Goal: Task Accomplishment & Management: Use online tool/utility

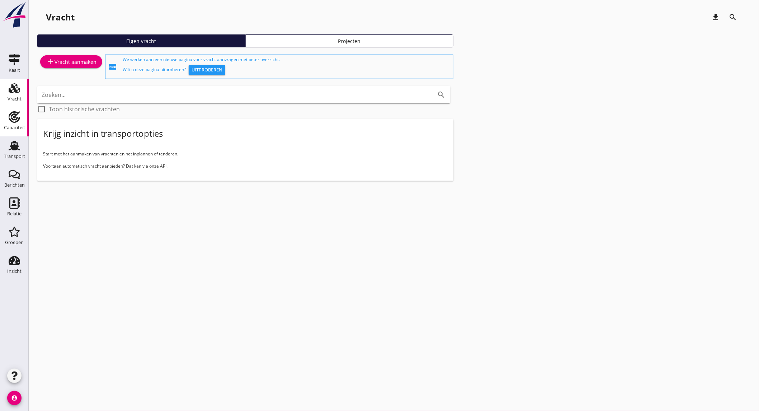
click at [13, 112] on use at bounding box center [14, 116] width 11 height 11
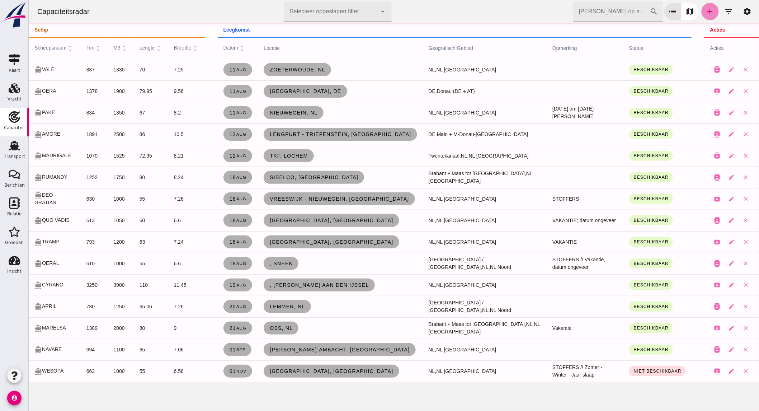
click at [706, 8] on icon "add" at bounding box center [710, 11] width 9 height 9
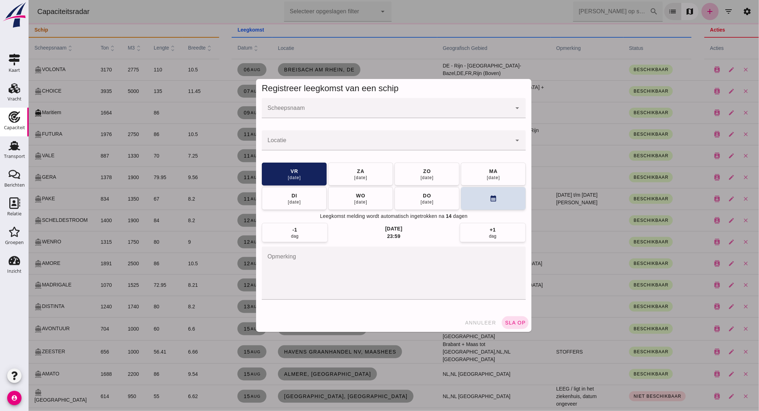
click input "Scheepsnaam"
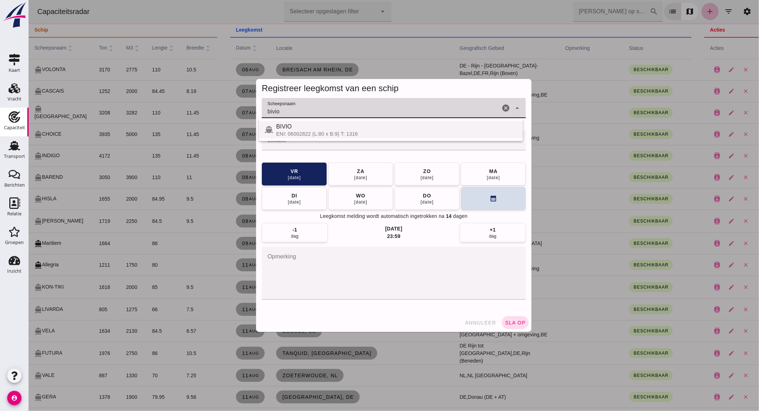
click at [342, 131] on div "ENI: 06002822 (L:80 x B:9) T: 1316" at bounding box center [396, 134] width 241 height 6
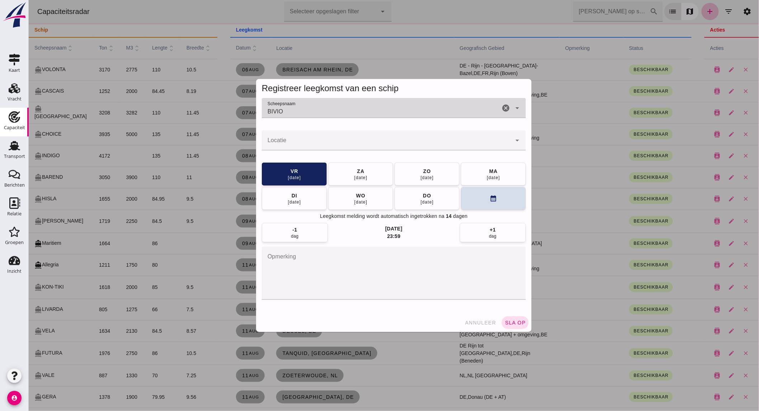
type input "BIVIO"
click input "Locatie"
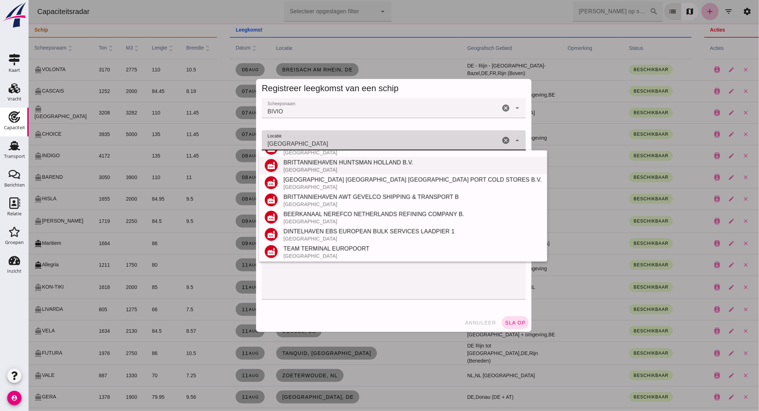
scroll to position [118, 0]
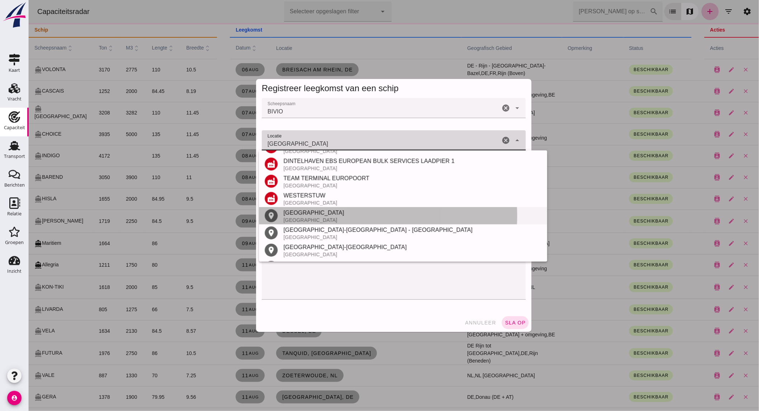
click at [306, 217] on div "[GEOGRAPHIC_DATA]" at bounding box center [412, 220] width 258 height 6
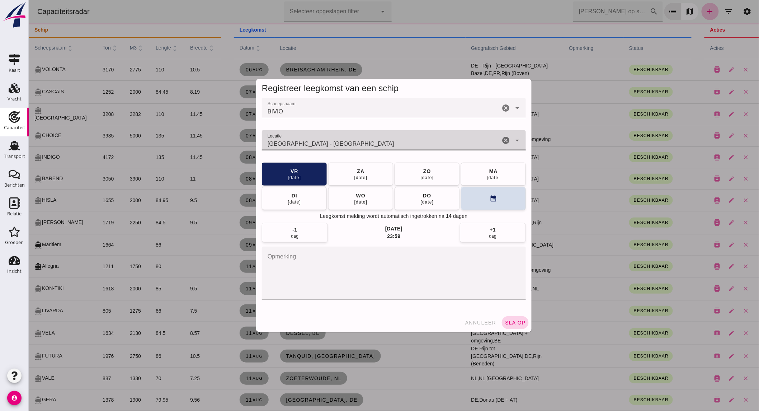
type input "[GEOGRAPHIC_DATA] - [GEOGRAPHIC_DATA]"
click span "sla op"
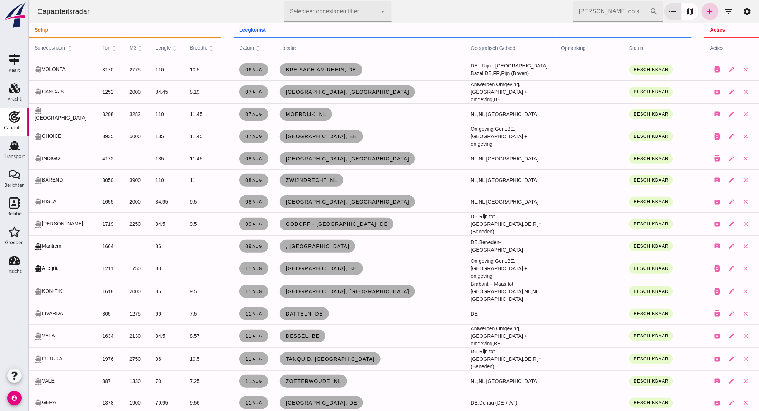
click at [706, 9] on icon "add" at bounding box center [710, 11] width 9 height 9
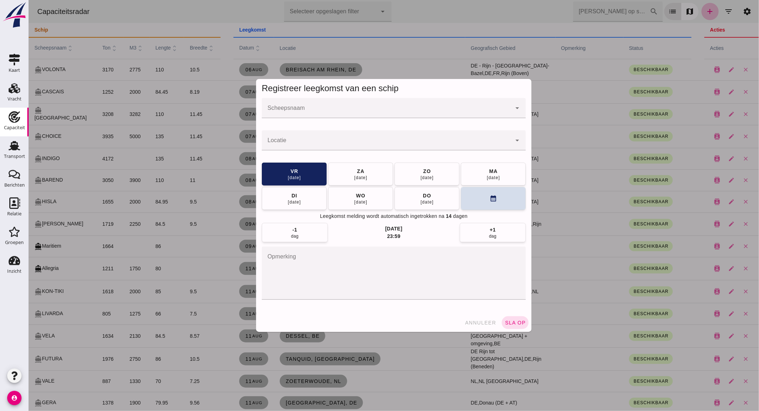
click input "Scheepsnaam"
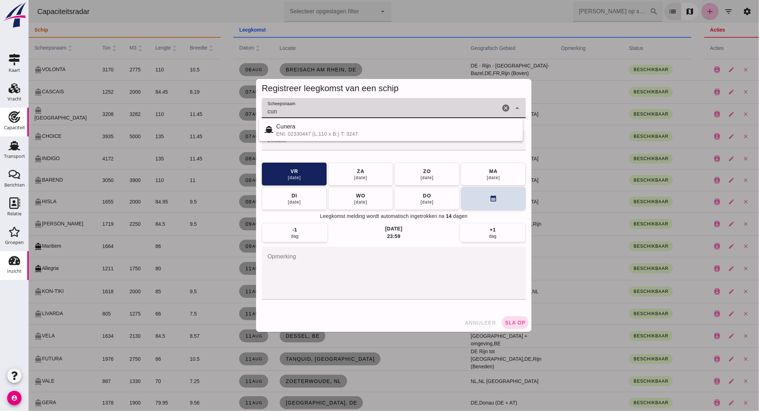
type input "cun"
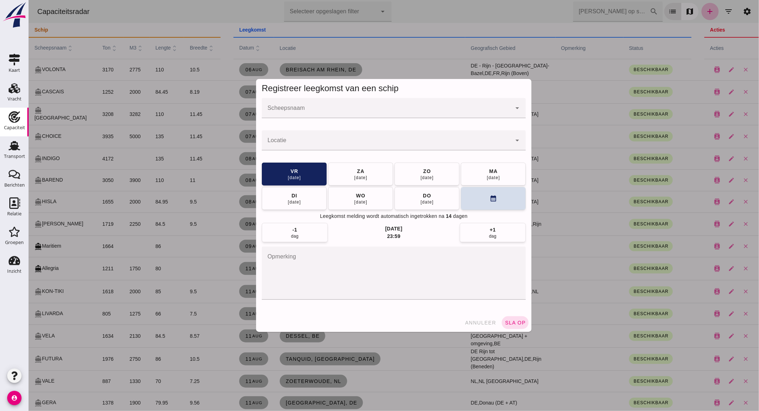
click input "Scheepsnaam"
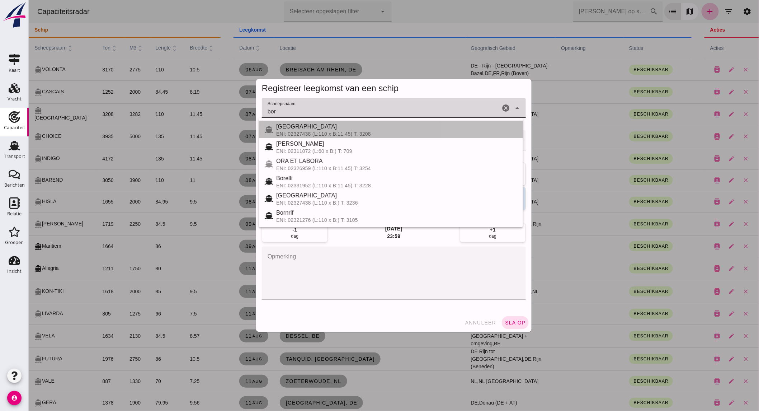
click at [357, 136] on div "ENI: 02327438 (L:110 x B:11.45) T: 3208" at bounding box center [396, 134] width 241 height 6
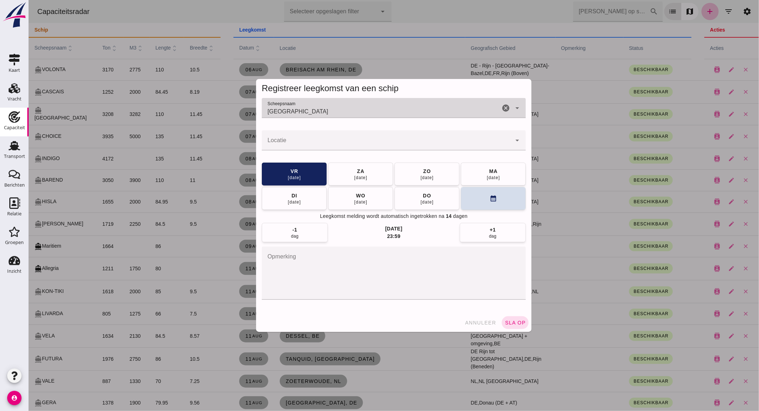
type input "[GEOGRAPHIC_DATA]"
click input "Locatie"
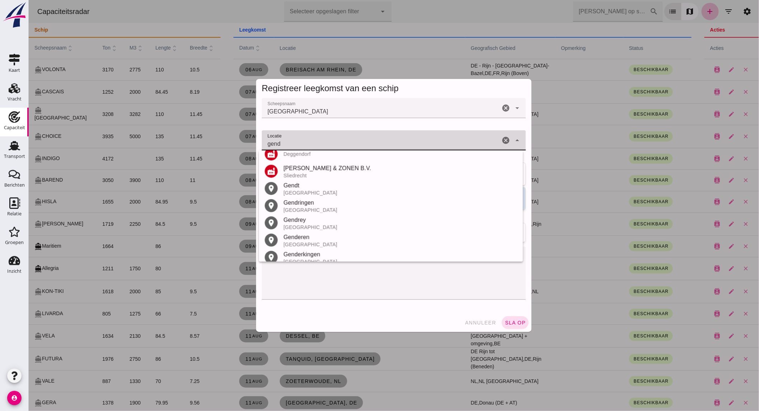
scroll to position [94, 0]
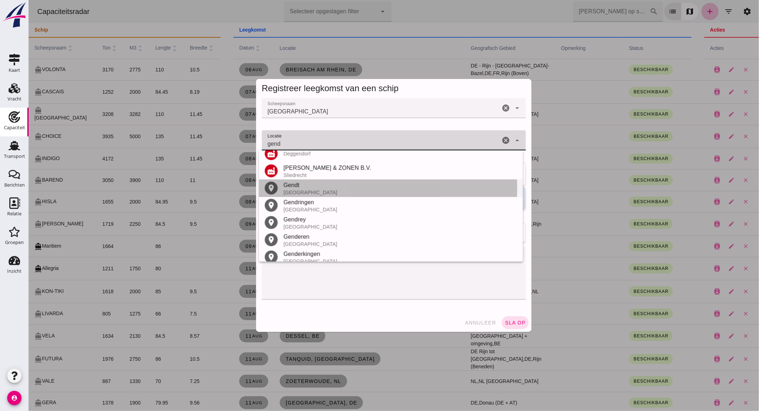
click at [332, 188] on div "Gendt" at bounding box center [400, 185] width 234 height 9
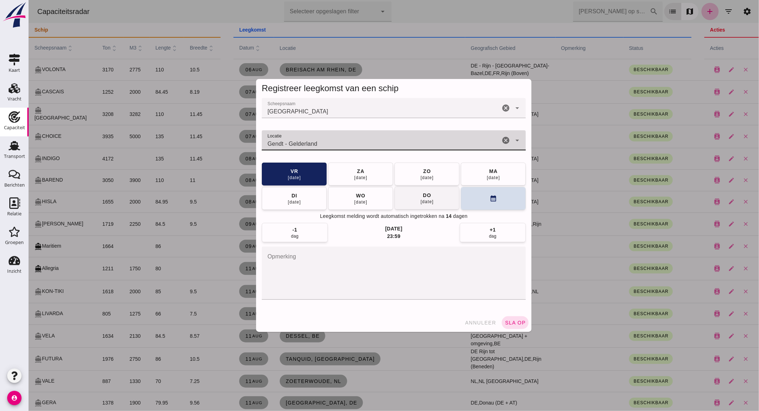
type input "Gendt - Gelderland"
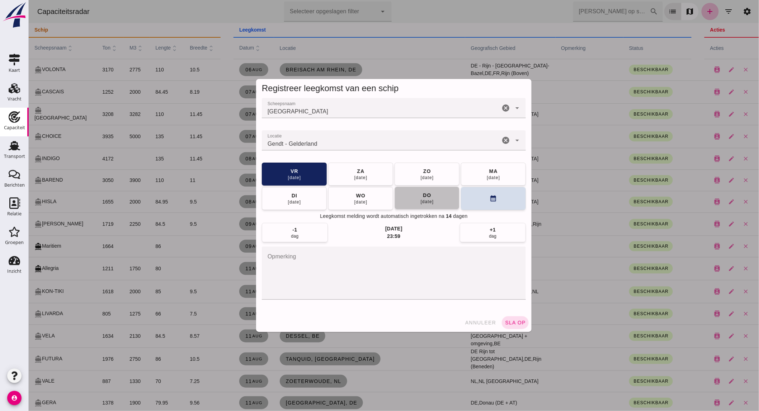
click button "[DATE]"
click button "sla op"
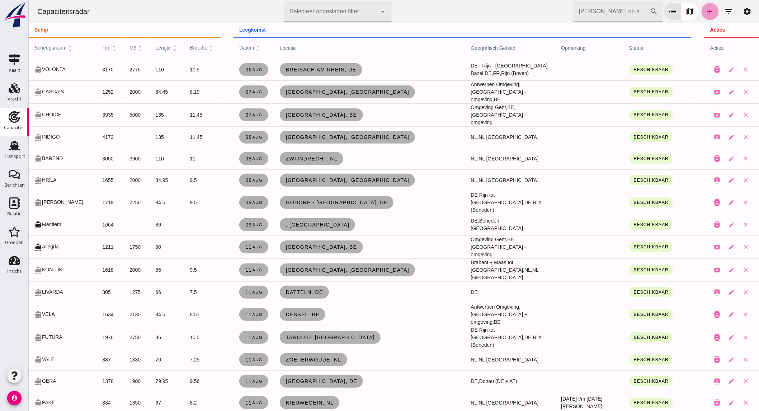
click at [706, 8] on icon "add" at bounding box center [710, 11] width 9 height 9
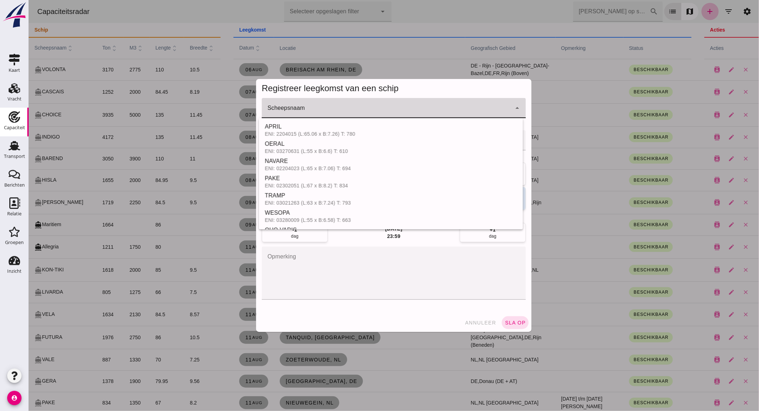
click input "Scheepsnaam"
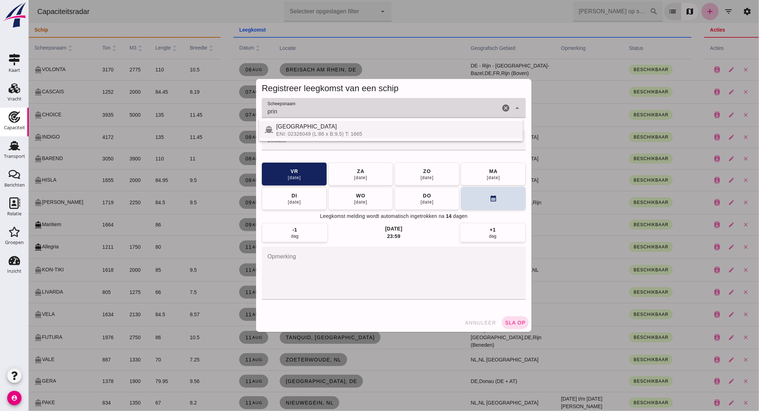
click at [334, 128] on div "[GEOGRAPHIC_DATA]" at bounding box center [396, 126] width 241 height 9
type input "[GEOGRAPHIC_DATA]"
click div
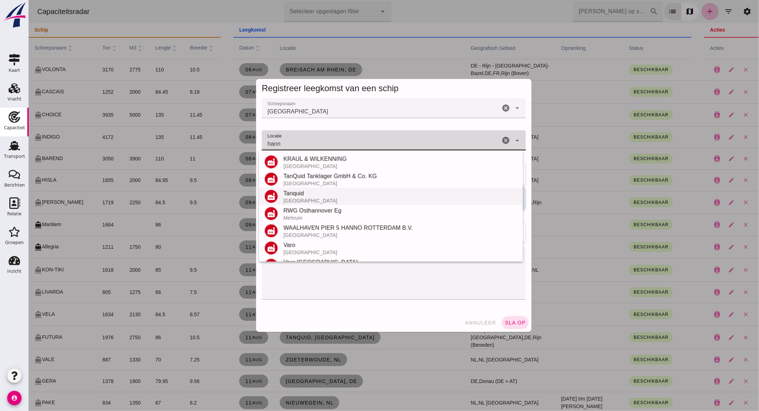
scroll to position [101, 0]
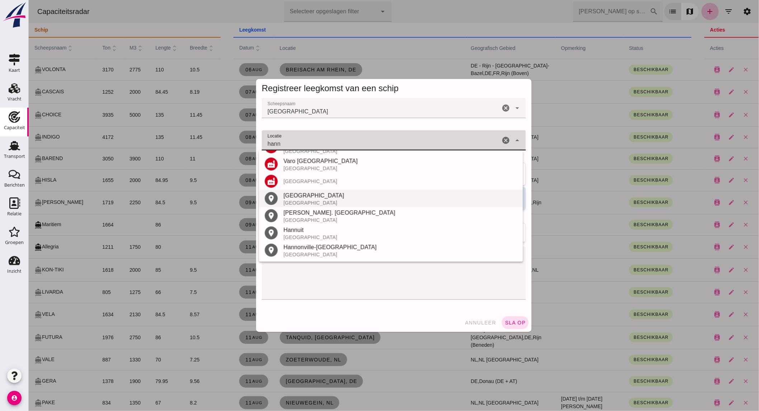
click at [313, 197] on div "[GEOGRAPHIC_DATA]" at bounding box center [400, 195] width 234 height 9
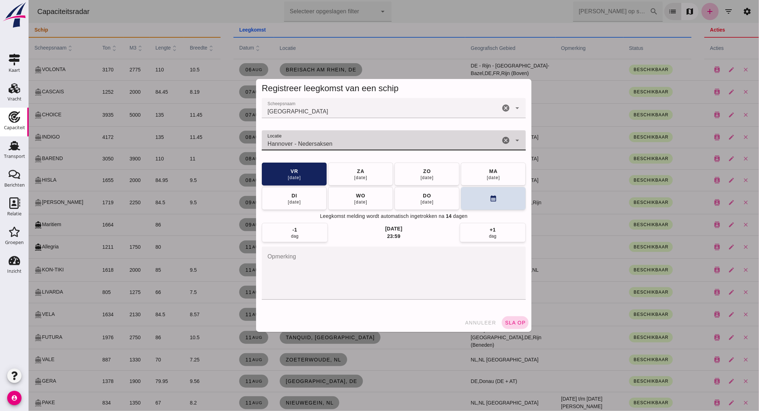
type input "Hannover - Nedersaksen"
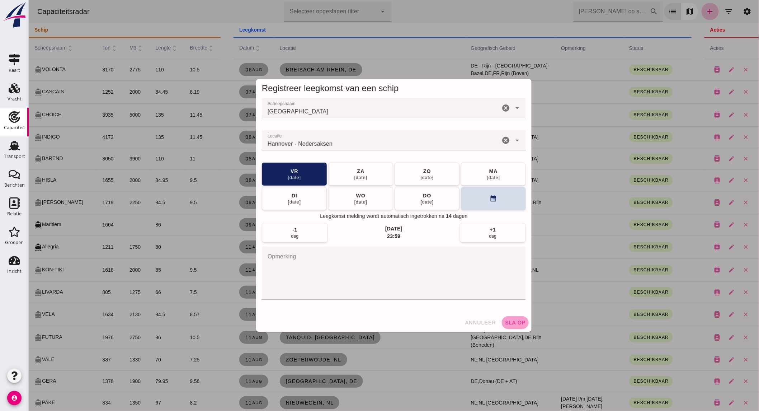
click span "sla op"
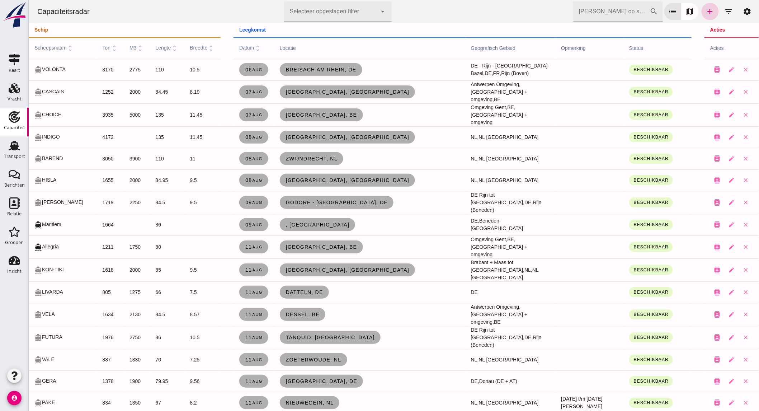
click at [706, 12] on icon "add" at bounding box center [710, 11] width 9 height 9
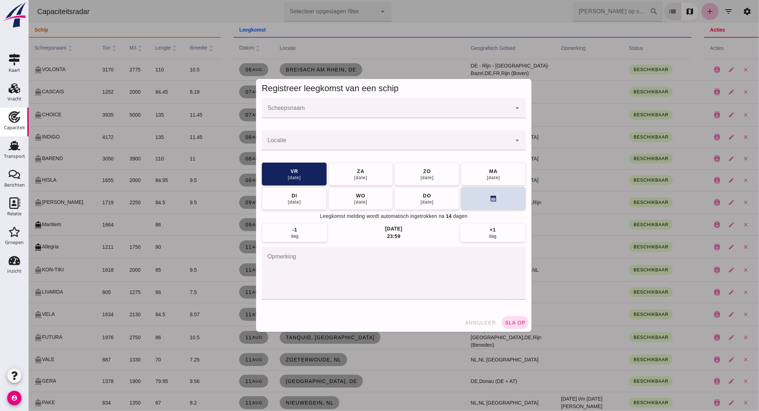
click input "Scheepsnaam"
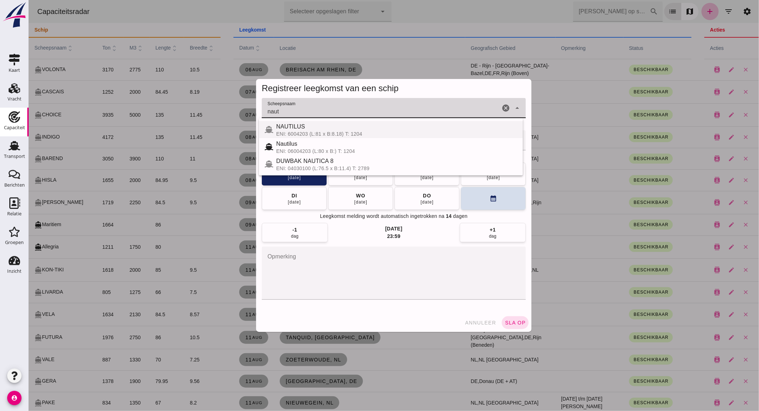
click at [374, 131] on div "ENI: 6004203 (L:81 x B:8.18) T: 1204" at bounding box center [396, 134] width 241 height 6
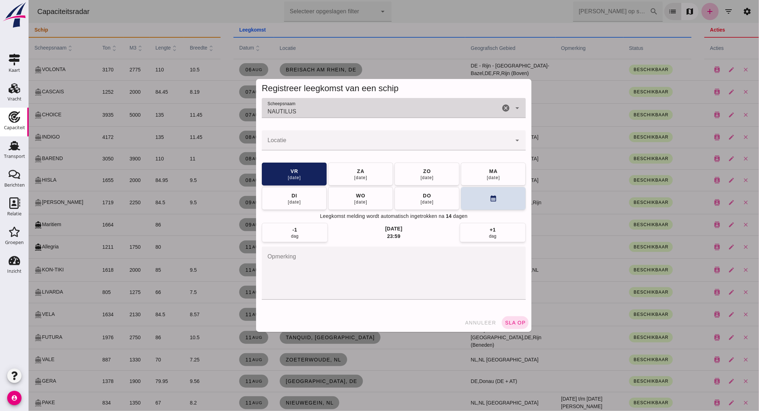
type input "NAUTILUS"
click input "Locatie"
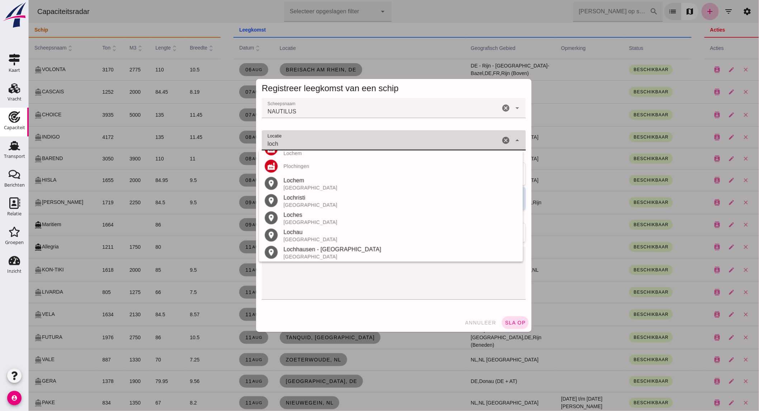
scroll to position [152, 0]
click at [347, 187] on div "[GEOGRAPHIC_DATA]" at bounding box center [400, 186] width 234 height 6
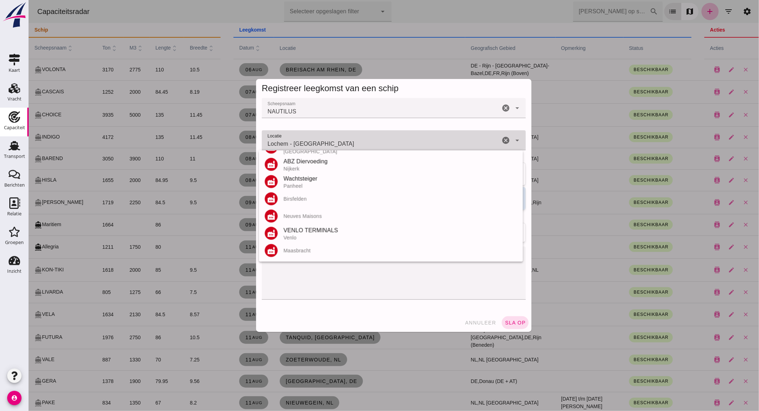
scroll to position [0, 0]
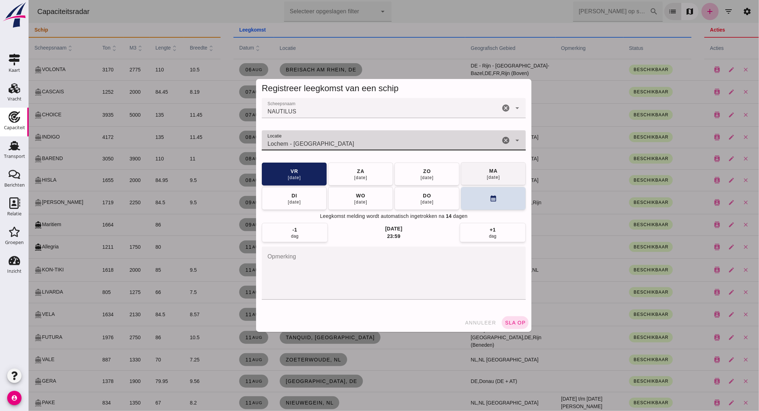
type input "Lochem - [GEOGRAPHIC_DATA]"
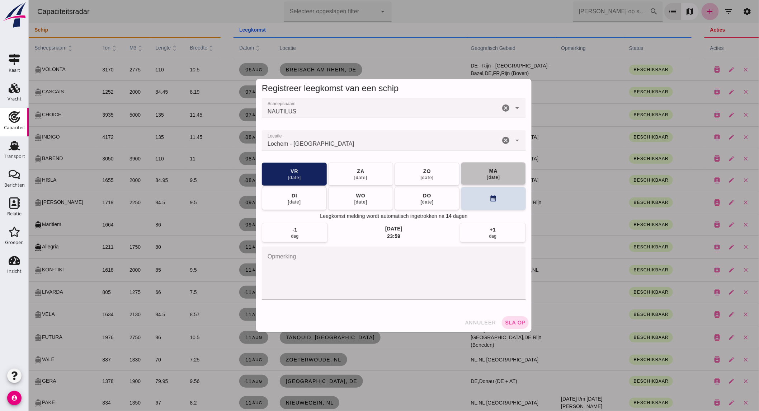
click div "[DATE]"
click span "sla op"
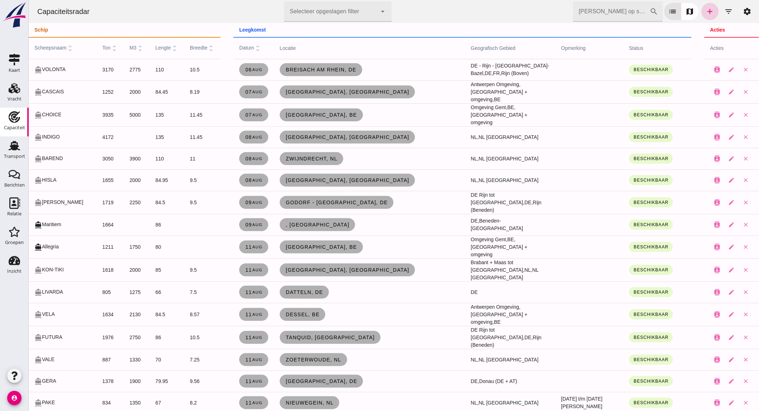
click at [706, 12] on icon "add" at bounding box center [710, 11] width 9 height 9
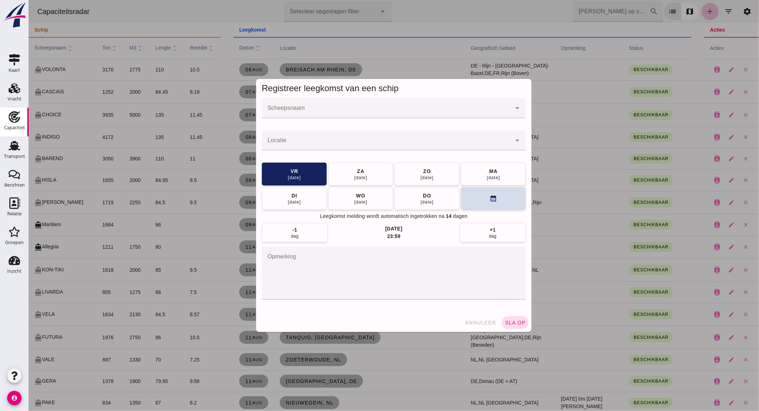
click div
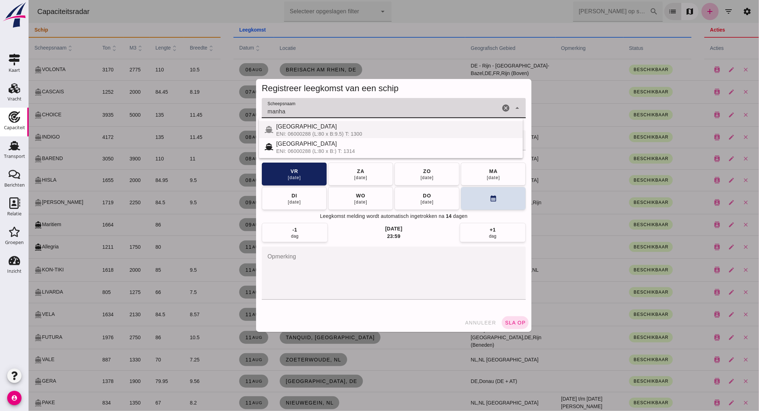
click at [363, 134] on div "ENI: 06000288 (L:80 x B:9.5) T: 1300" at bounding box center [396, 134] width 241 height 6
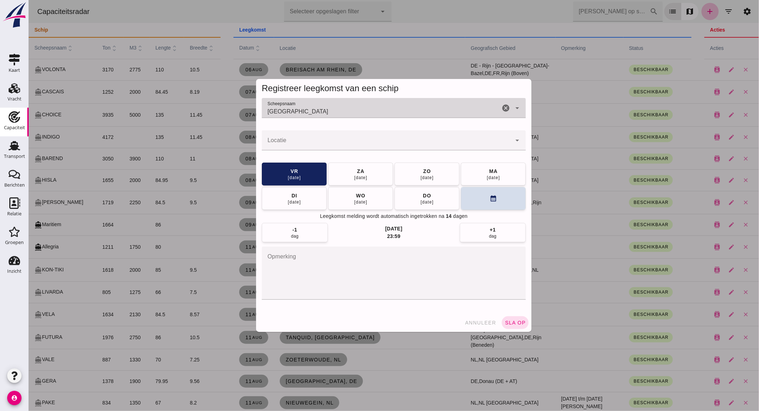
type input "[GEOGRAPHIC_DATA]"
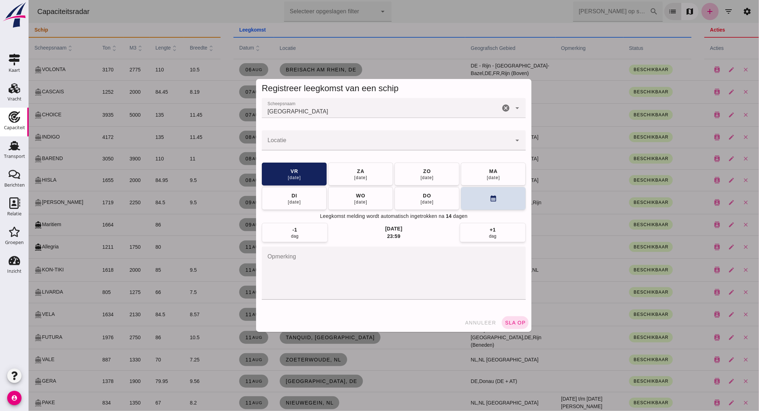
click at [345, 151] on div at bounding box center [394, 154] width 264 height 8
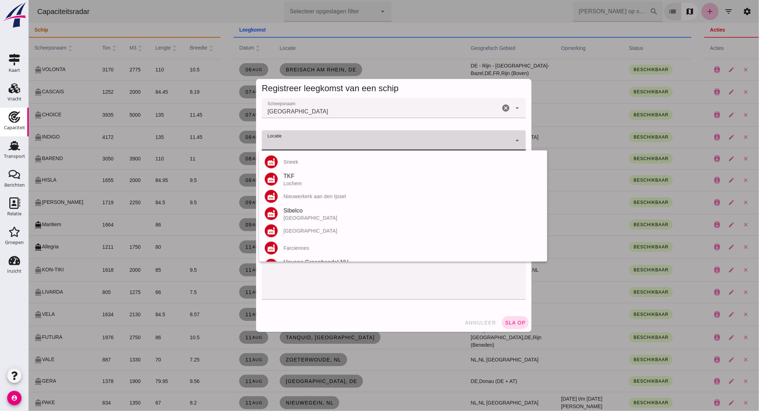
click input "Locatie"
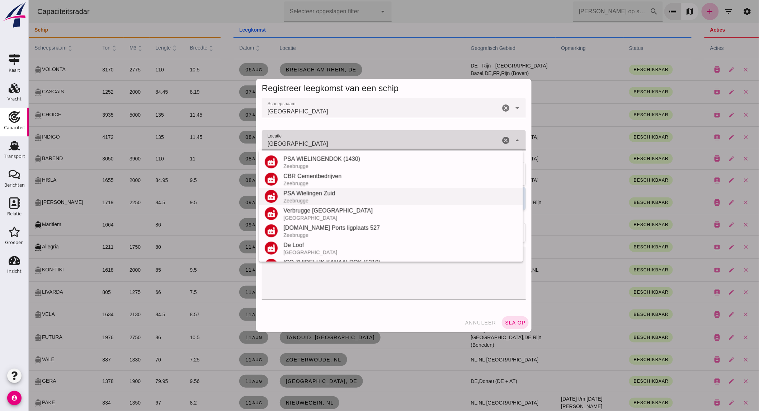
scroll to position [101, 0]
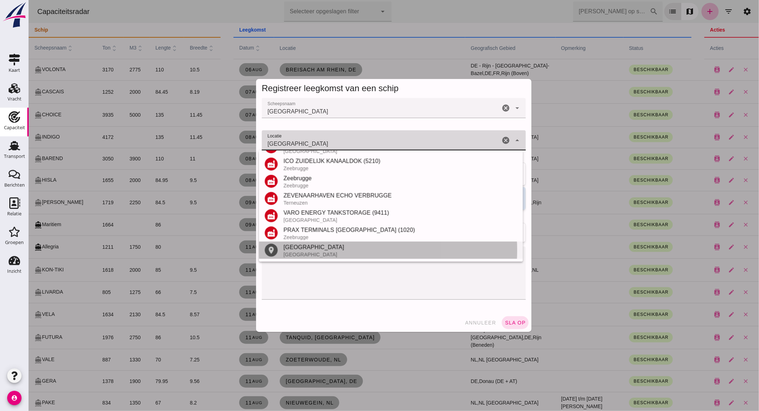
click at [298, 253] on div "[GEOGRAPHIC_DATA]" at bounding box center [400, 254] width 234 height 6
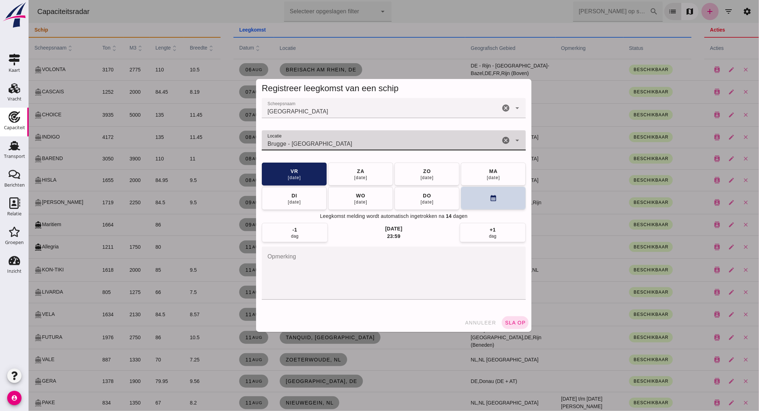
type input "Brugge - [GEOGRAPHIC_DATA]"
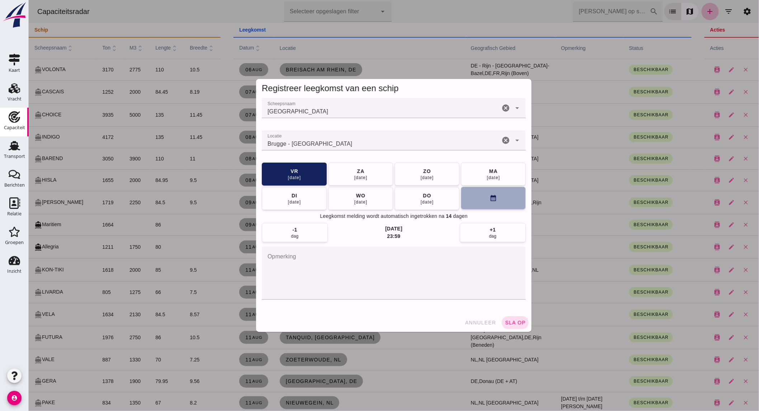
click button "calendar_month"
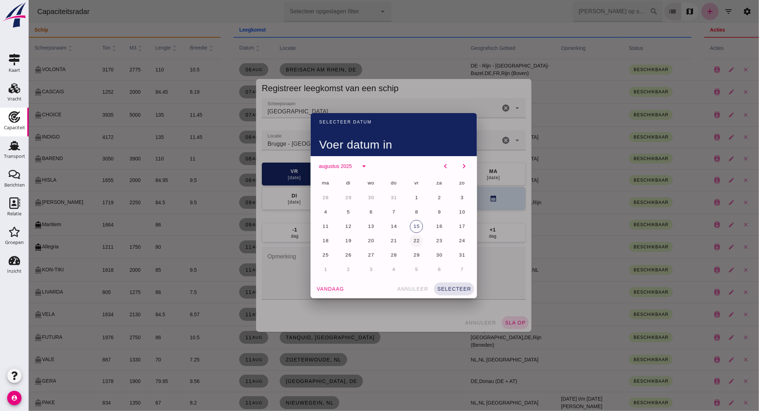
click span "22"
click span "selecteer"
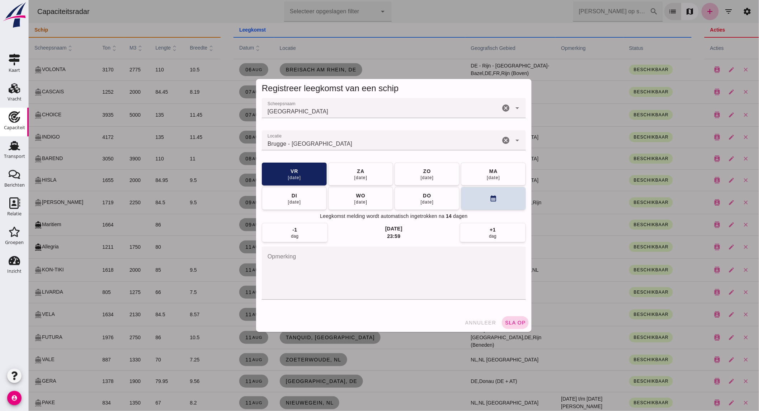
click button "sla op"
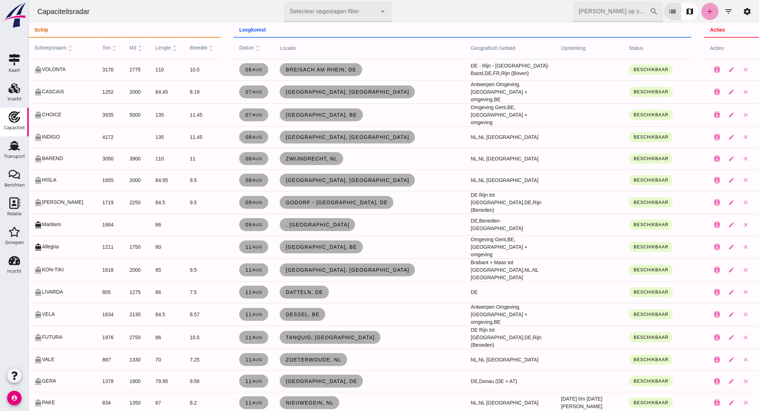
click at [706, 7] on icon "add" at bounding box center [710, 11] width 9 height 9
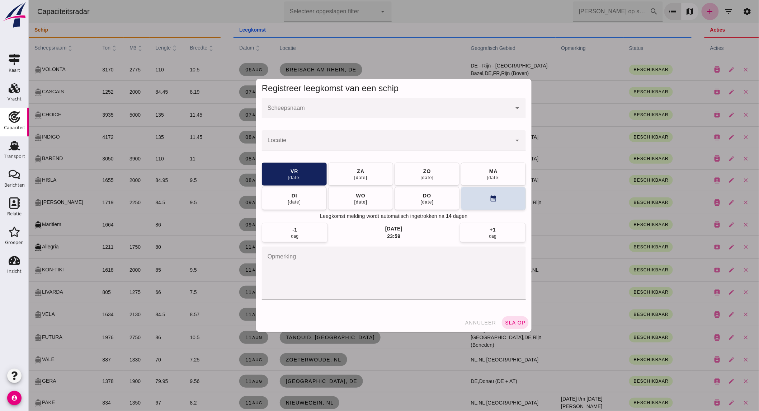
click div
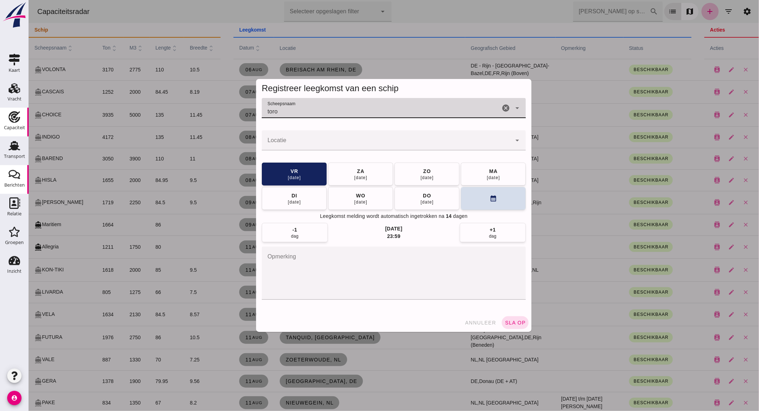
type input "toro"
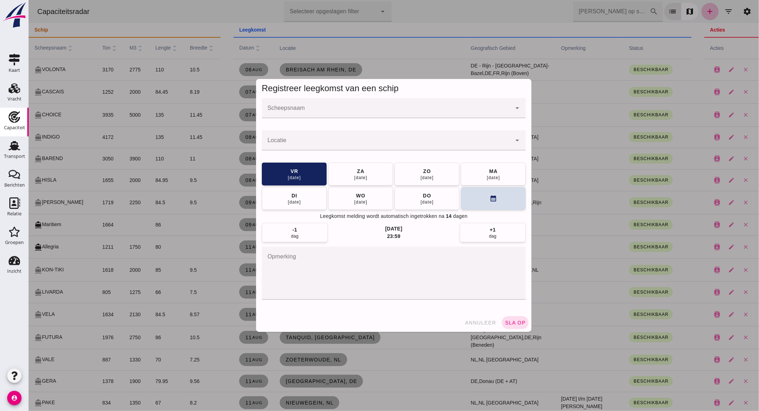
click input "Scheepsnaam"
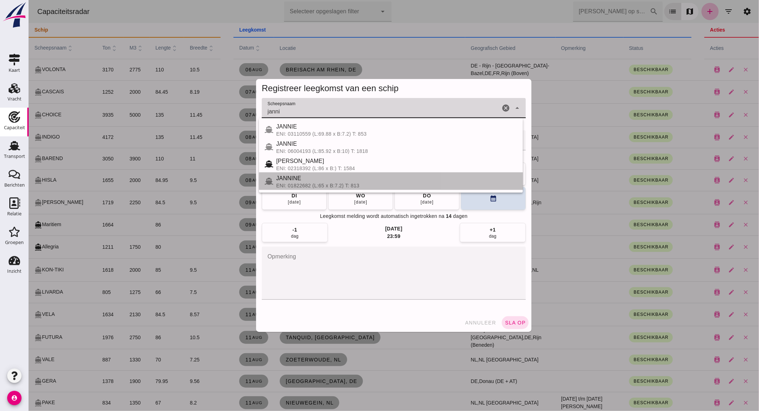
click at [318, 187] on div "ENI: 01822682 (L:65 x B:7.2) T: 813" at bounding box center [396, 186] width 241 height 6
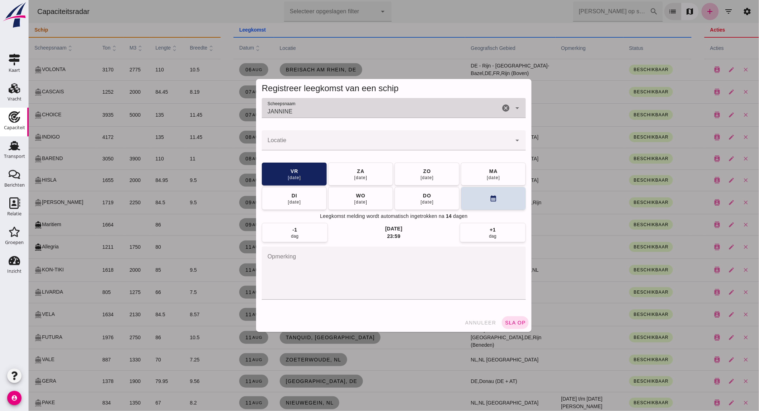
type input "JANNINE"
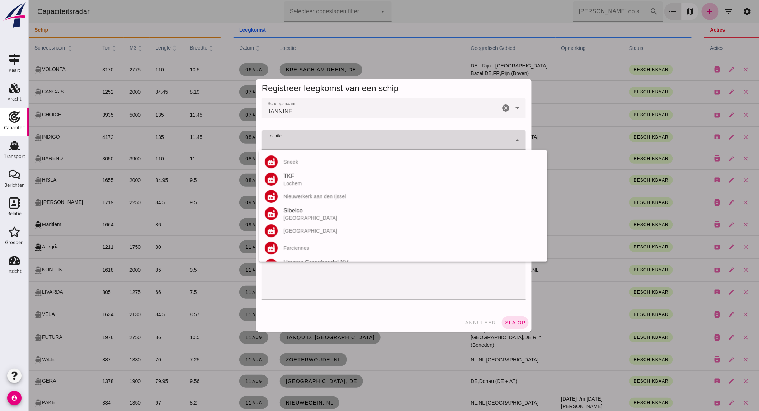
click input "Locatie"
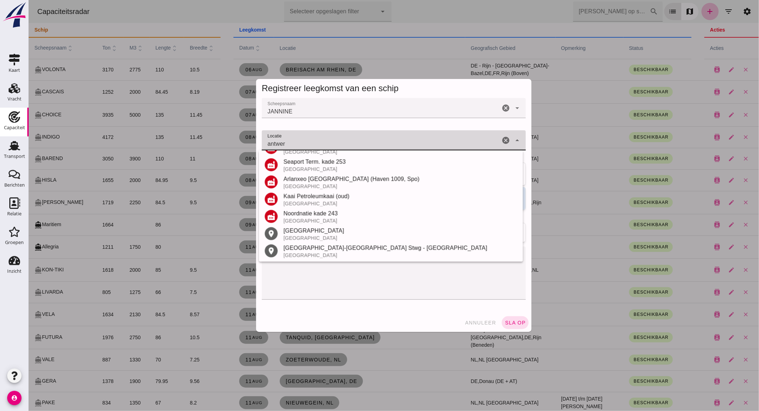
scroll to position [118, 0]
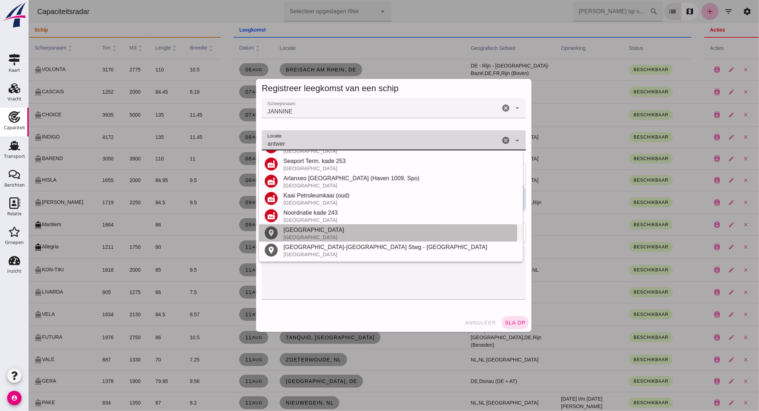
click at [316, 230] on div "[GEOGRAPHIC_DATA]" at bounding box center [400, 230] width 234 height 9
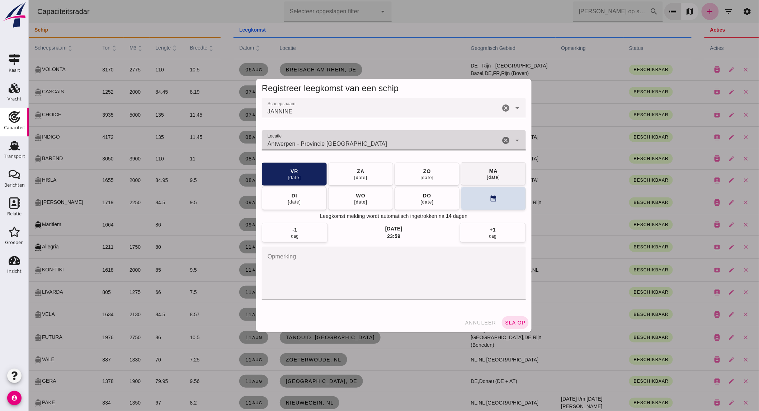
type input "Antwerpen - Provincie [GEOGRAPHIC_DATA]"
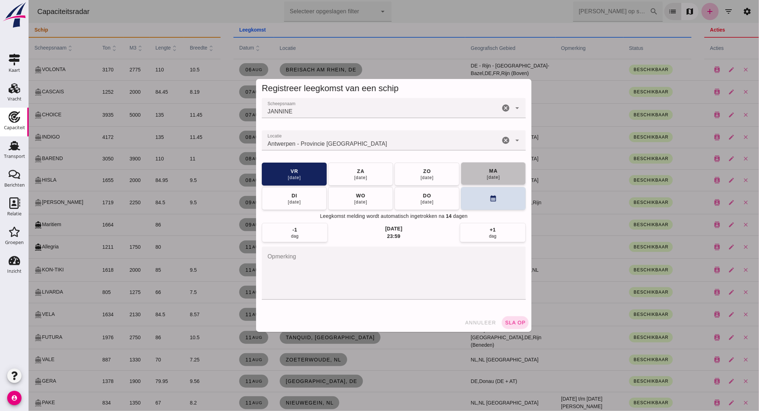
click div "[DATE]"
click button "sla op"
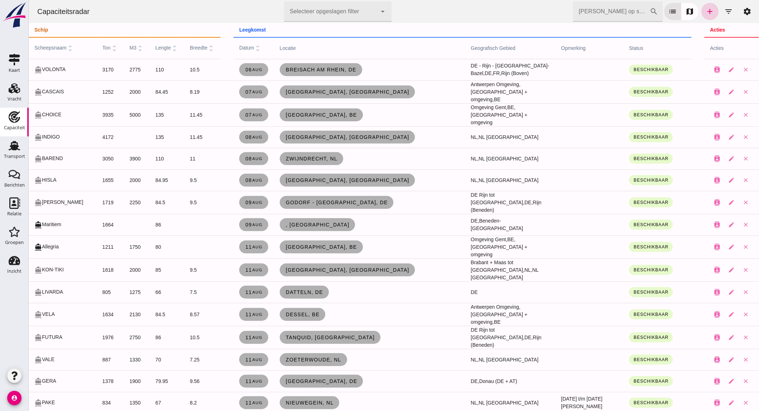
click at [706, 10] on icon "add" at bounding box center [710, 11] width 9 height 9
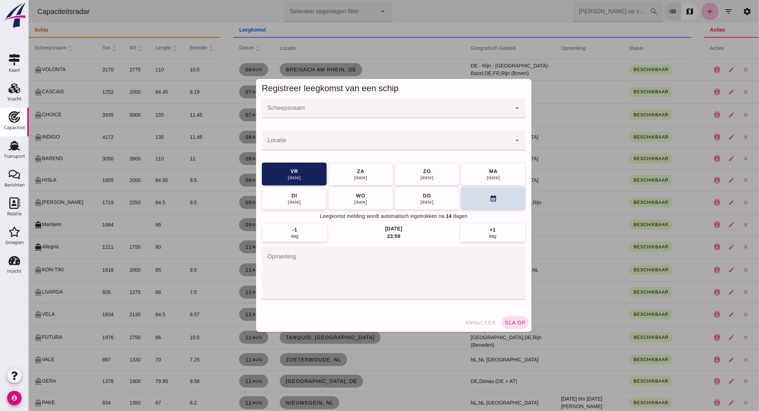
click input "Scheepsnaam"
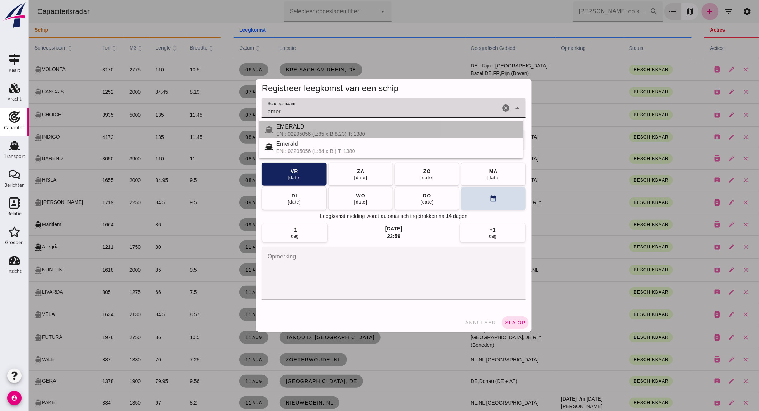
click at [335, 131] on div "ENI: 02205056 (L:85 x B:8.23) T: 1380" at bounding box center [396, 134] width 241 height 6
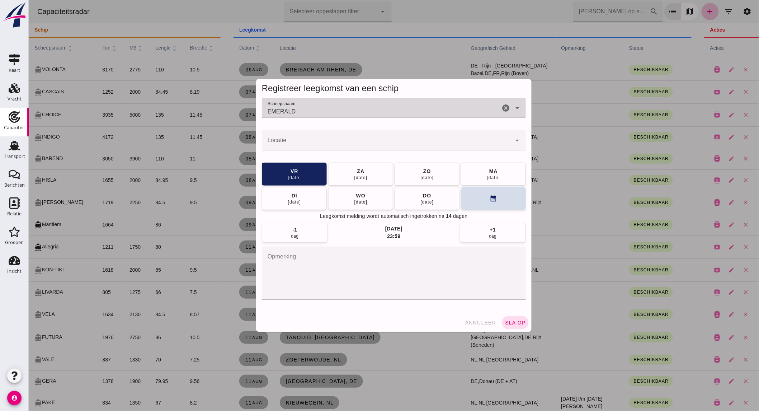
type input "EMERALD"
click div
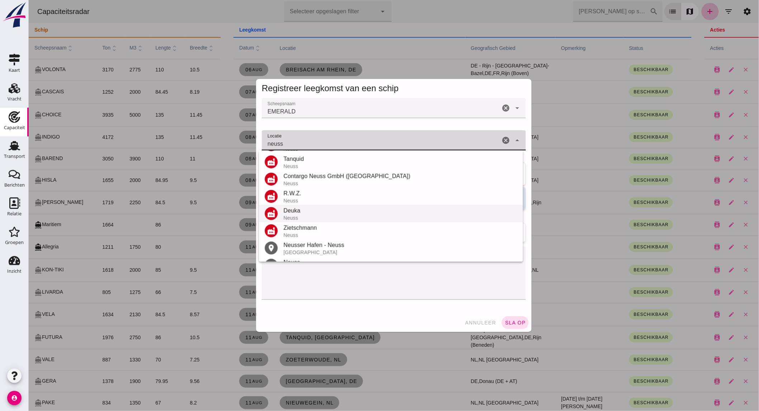
scroll to position [118, 0]
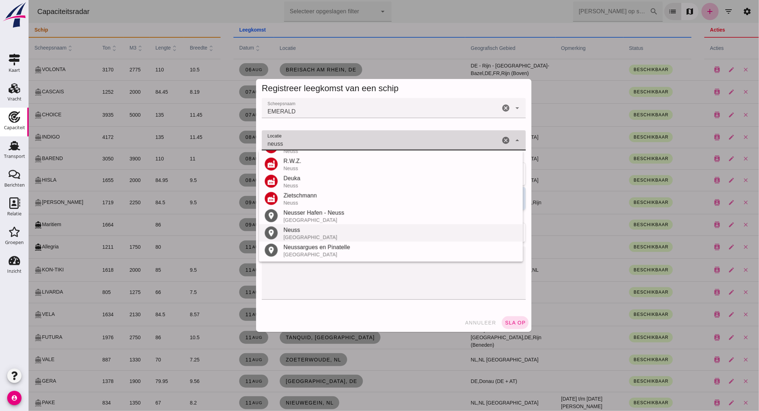
click at [296, 229] on div "Neuss" at bounding box center [400, 230] width 234 height 9
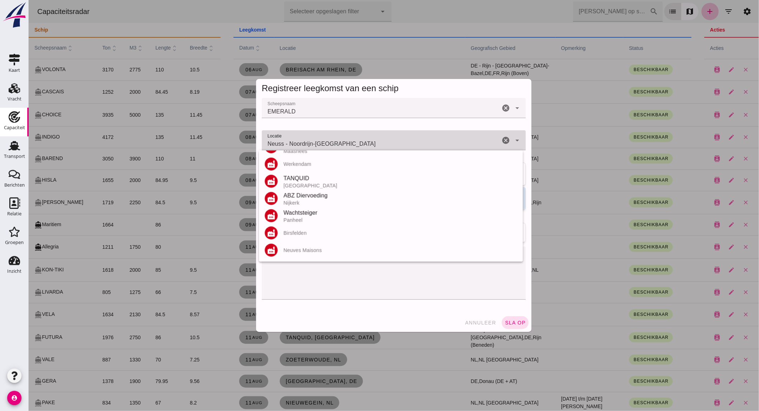
scroll to position [0, 0]
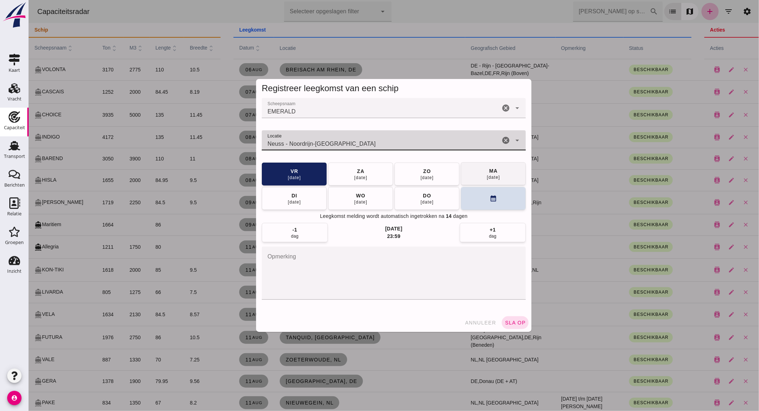
type input "Neuss - Noordrijn-[GEOGRAPHIC_DATA]"
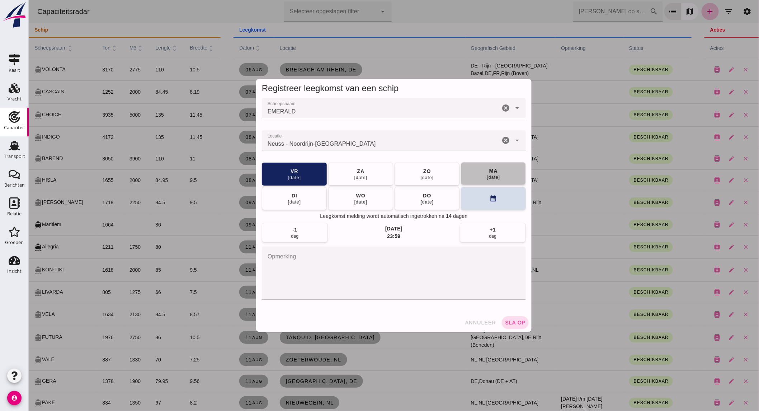
click div "[DATE]"
click span "sla op"
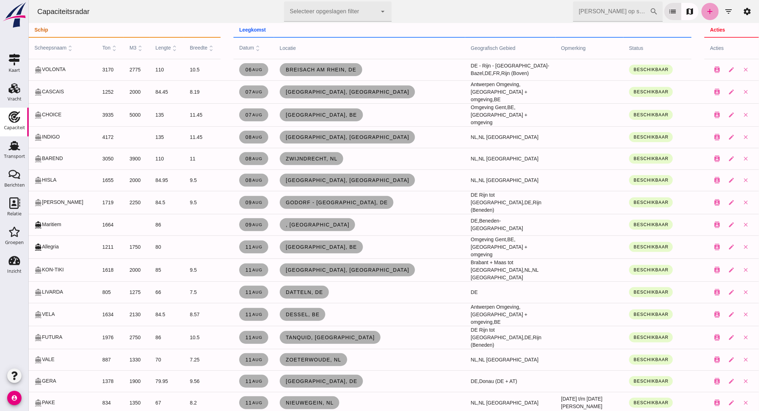
click at [706, 14] on icon "add" at bounding box center [710, 11] width 9 height 9
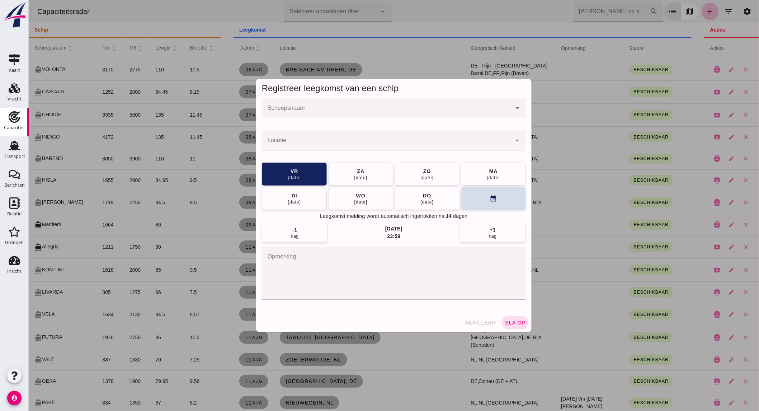
click input "Scheepsnaam"
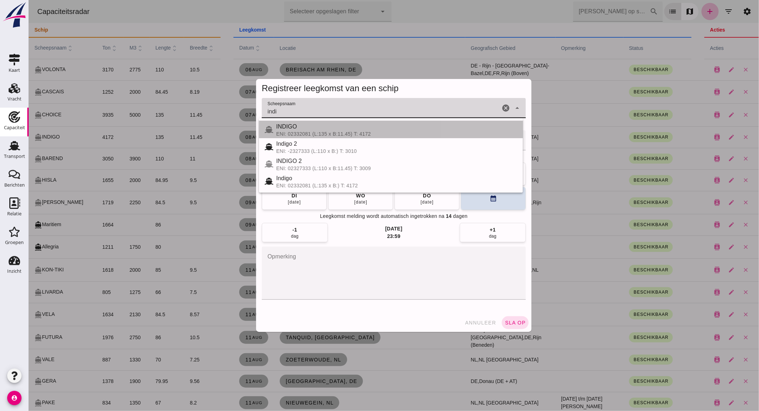
click at [324, 132] on div "ENI: 02332081 (L:135 x B:11.45) T: 4172" at bounding box center [396, 134] width 241 height 6
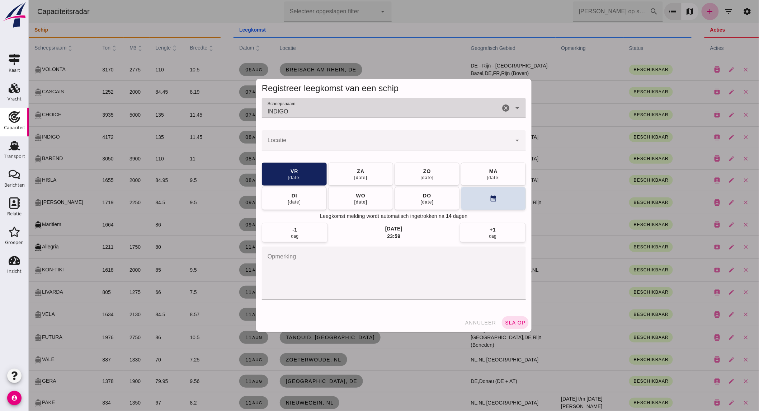
type input "INDIGO"
click div
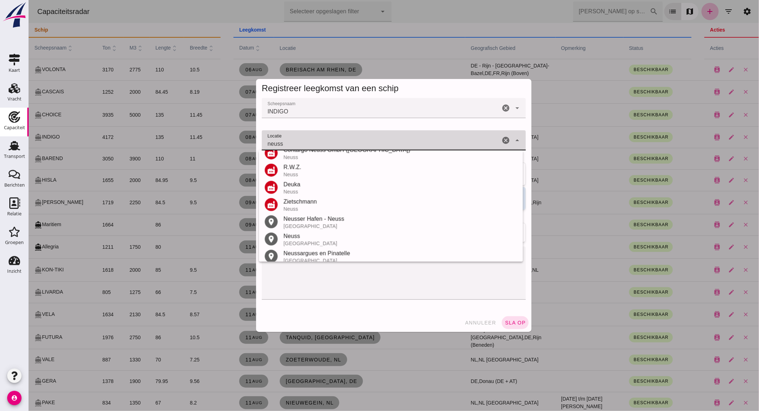
scroll to position [118, 0]
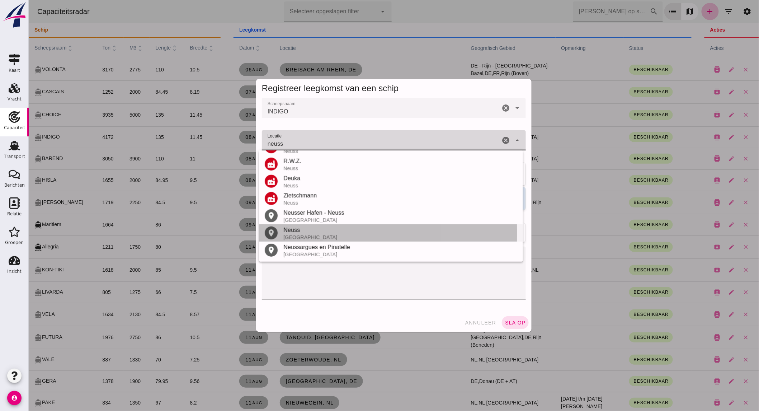
click at [330, 236] on div "[GEOGRAPHIC_DATA]" at bounding box center [400, 237] width 234 height 6
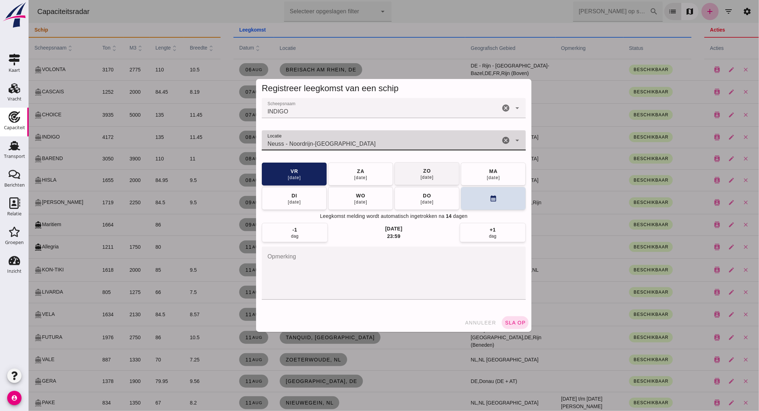
type input "Neuss - Noordrijn-[GEOGRAPHIC_DATA]"
click span "[DATE]"
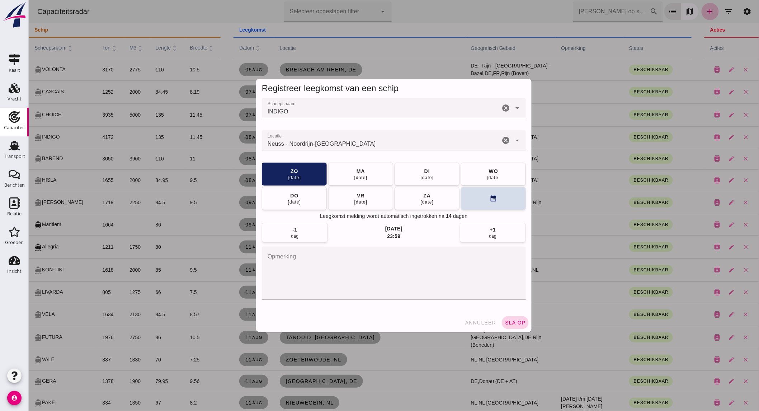
click span "sla op"
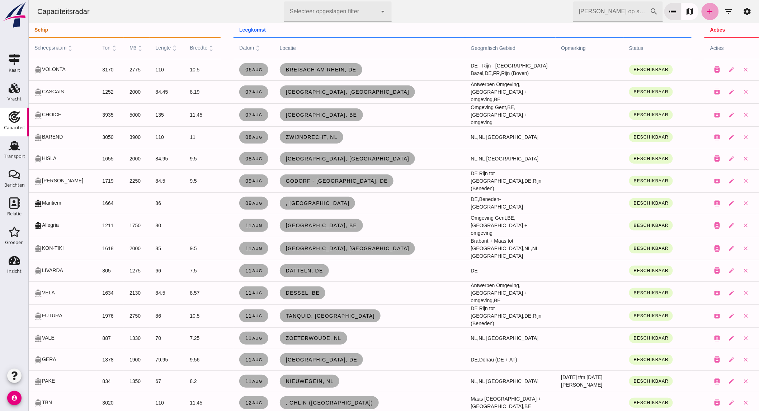
click at [706, 12] on icon "add" at bounding box center [710, 11] width 9 height 9
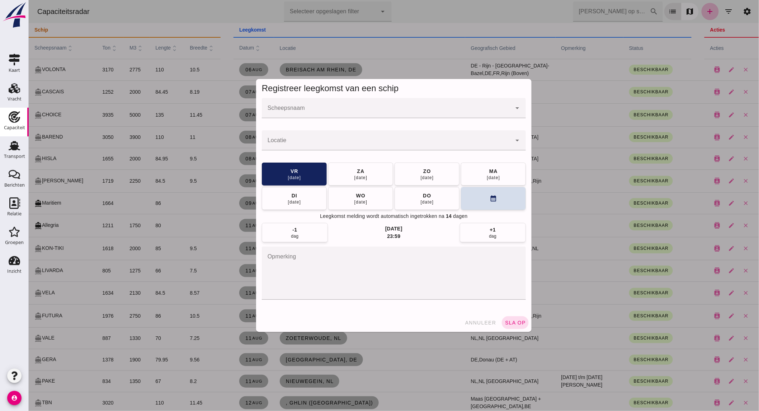
click input "Scheepsnaam"
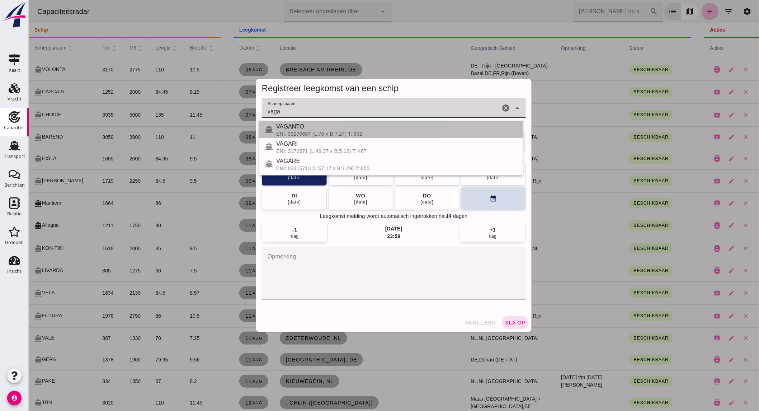
click at [296, 135] on div "ENI: 03270687 (L:70 x B:7.24) T: 892" at bounding box center [396, 134] width 241 height 6
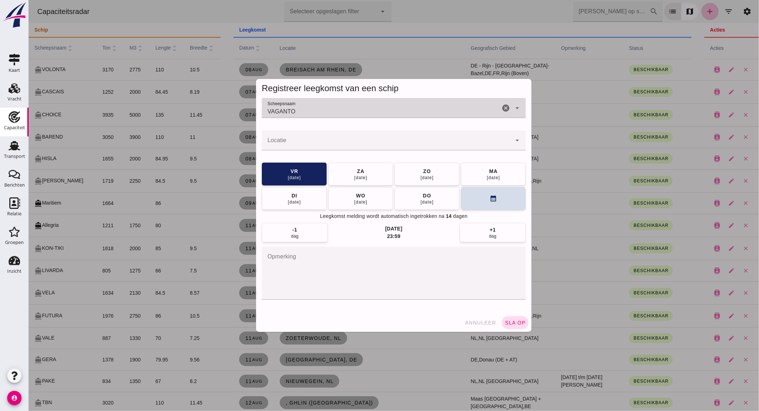
type input "VAGANTO"
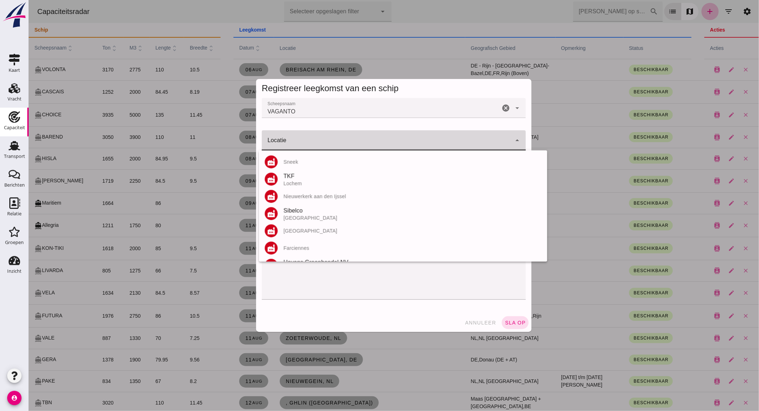
click div
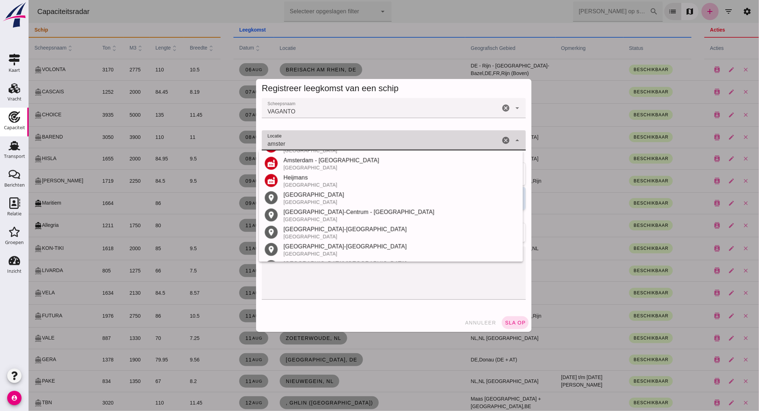
scroll to position [152, 0]
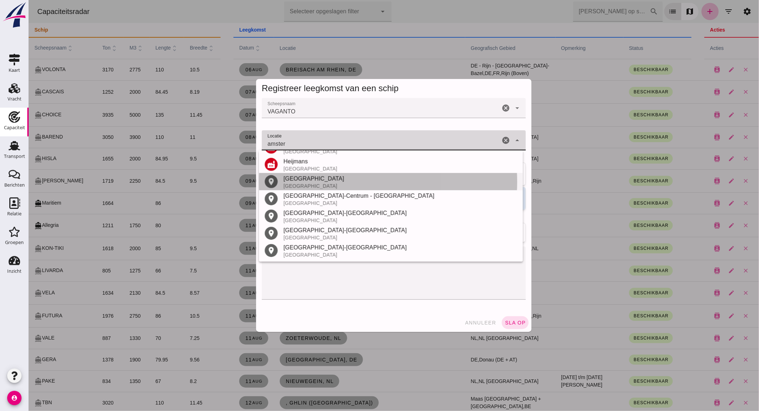
click at [298, 178] on div "[GEOGRAPHIC_DATA]" at bounding box center [400, 178] width 234 height 9
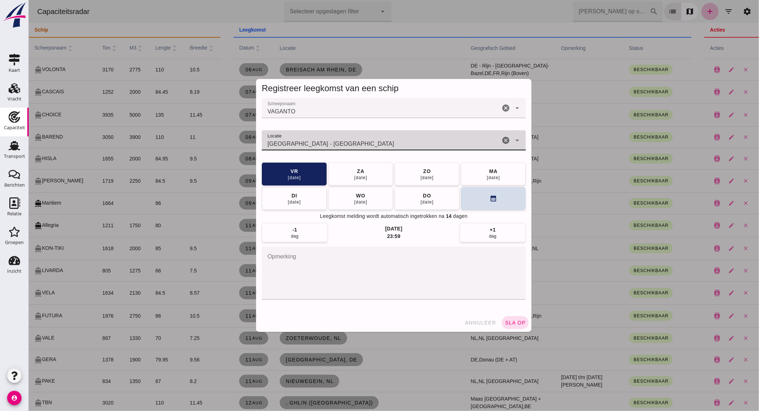
type input "[GEOGRAPHIC_DATA] - [GEOGRAPHIC_DATA]"
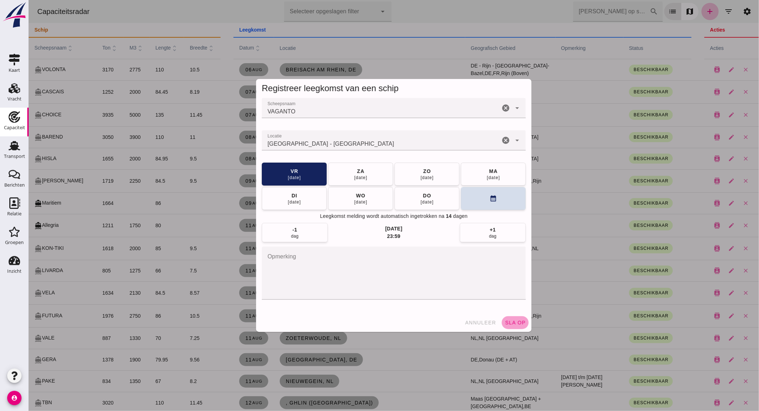
click span "sla op"
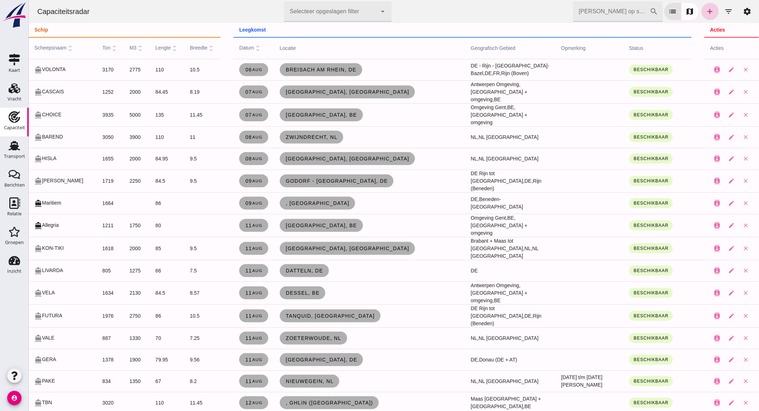
click at [706, 11] on icon "add" at bounding box center [710, 11] width 9 height 9
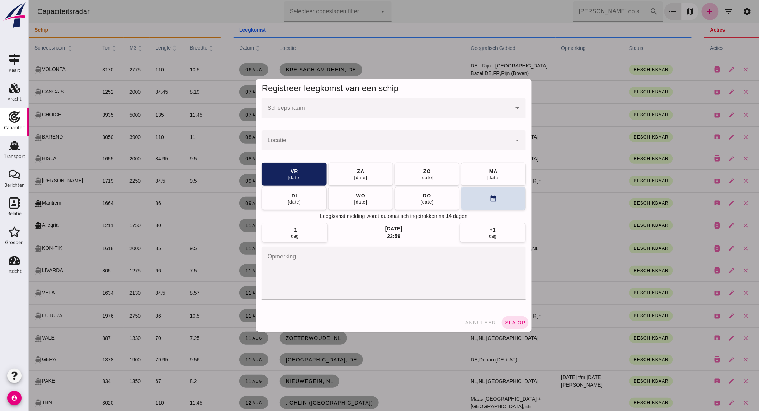
click div
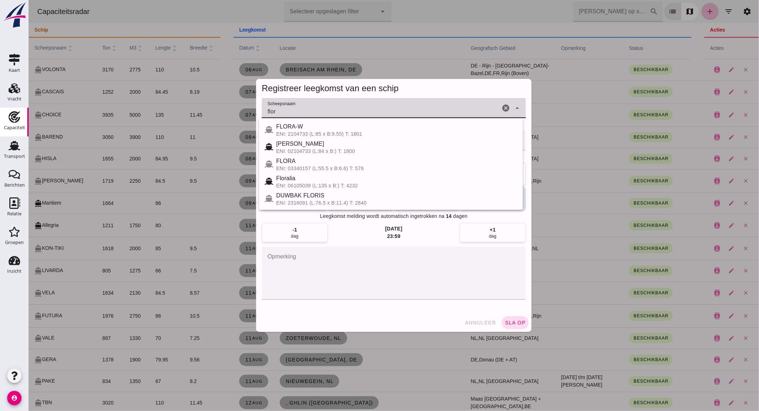
type input "flor"
click textarea "opmerking"
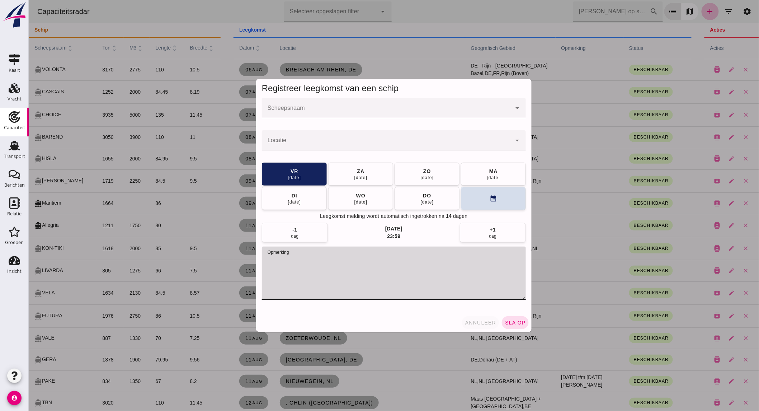
click span "annuleer"
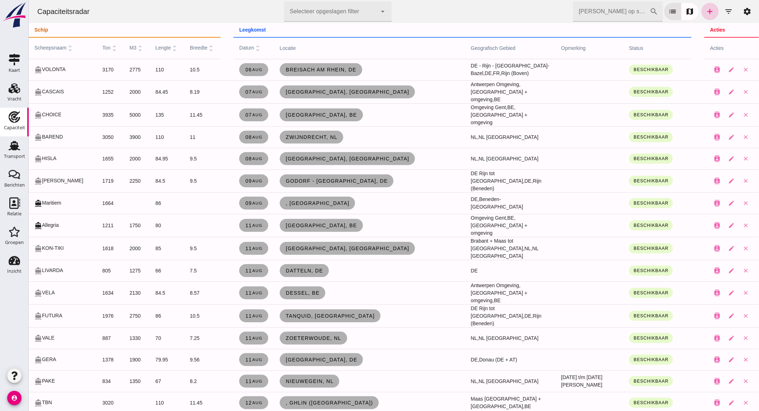
click at [706, 13] on icon "add" at bounding box center [710, 11] width 9 height 9
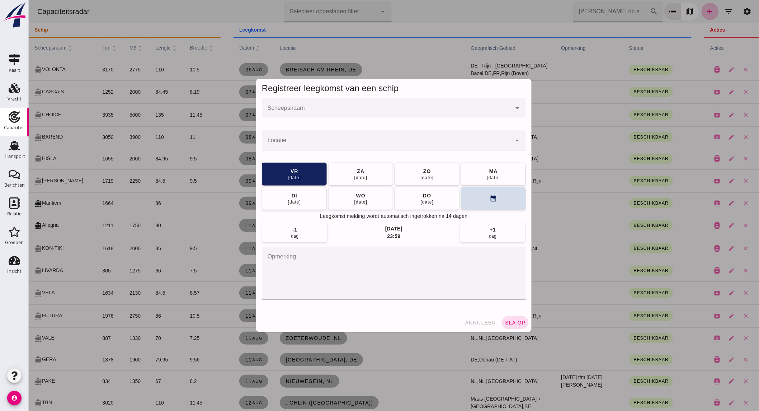
click input "Scheepsnaam"
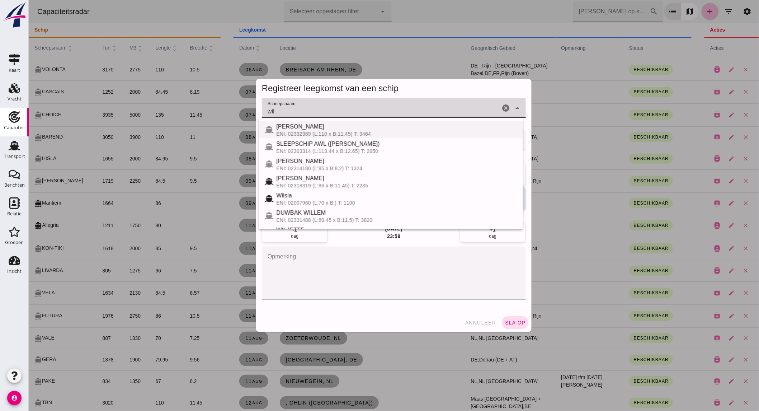
click at [309, 130] on div "[PERSON_NAME]" at bounding box center [396, 126] width 241 height 9
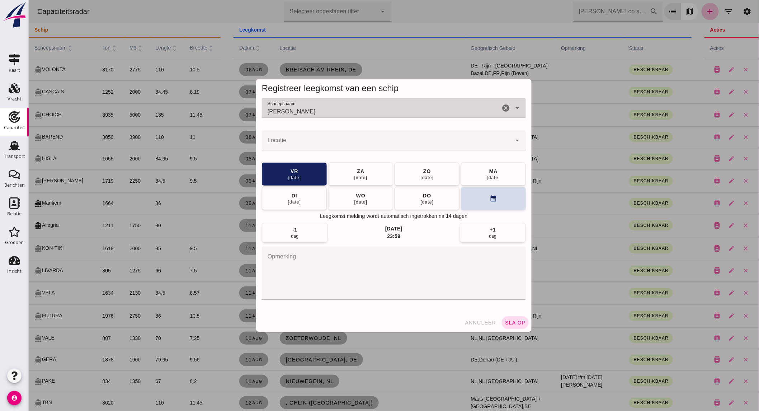
type input "[PERSON_NAME]"
click div
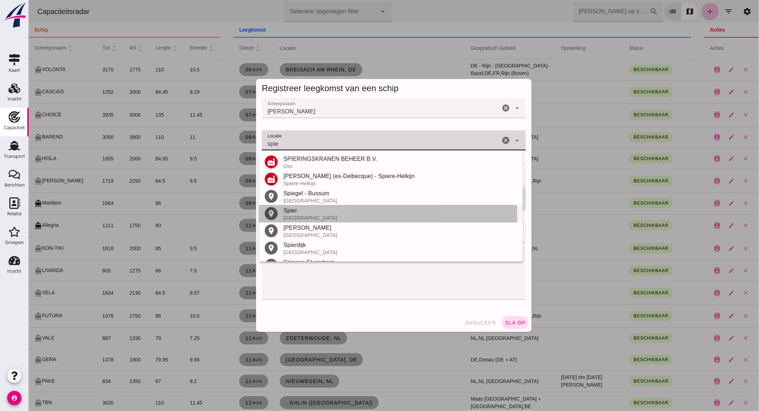
click at [324, 212] on div "Spier" at bounding box center [400, 210] width 234 height 9
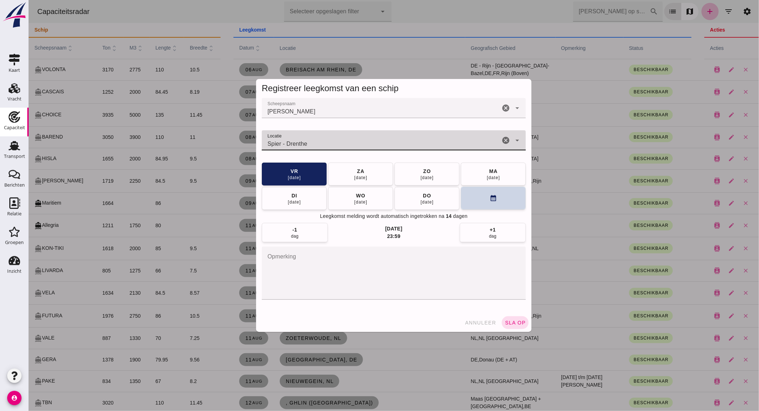
type input "Spier - Drenthe"
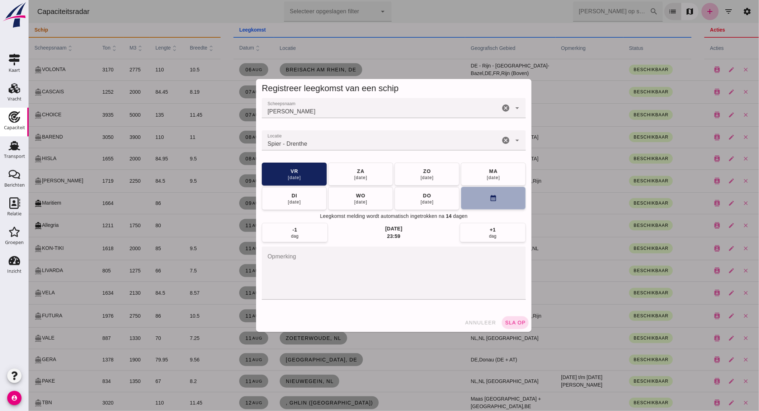
click button "calendar_month"
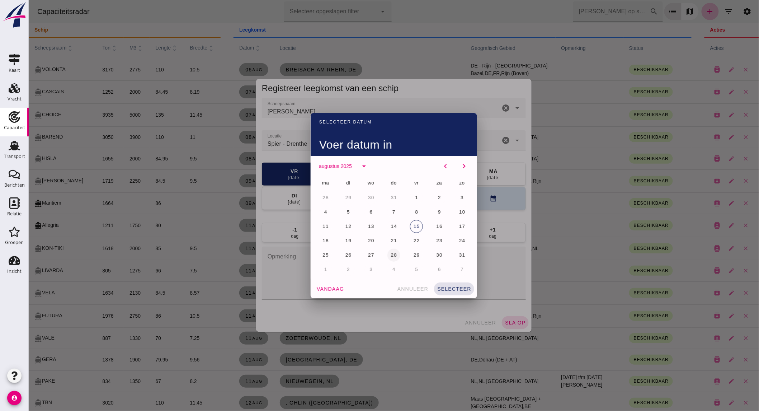
click span "28"
click span "selecteer"
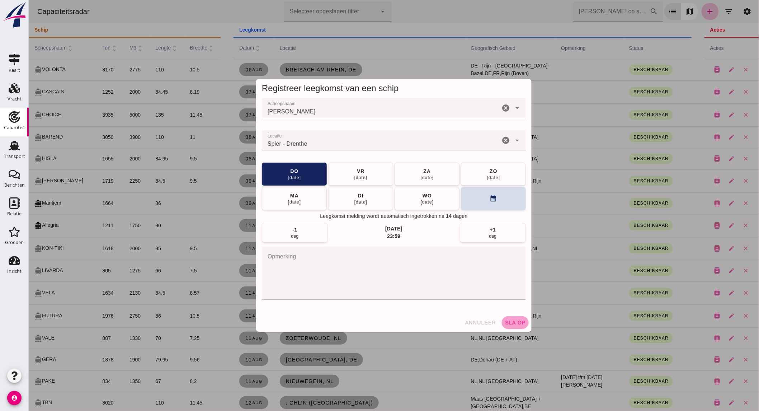
click button "sla op"
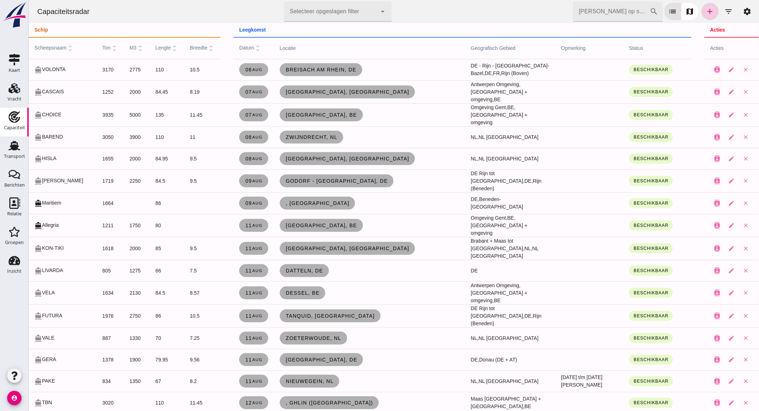
click at [706, 10] on icon "add" at bounding box center [710, 11] width 9 height 9
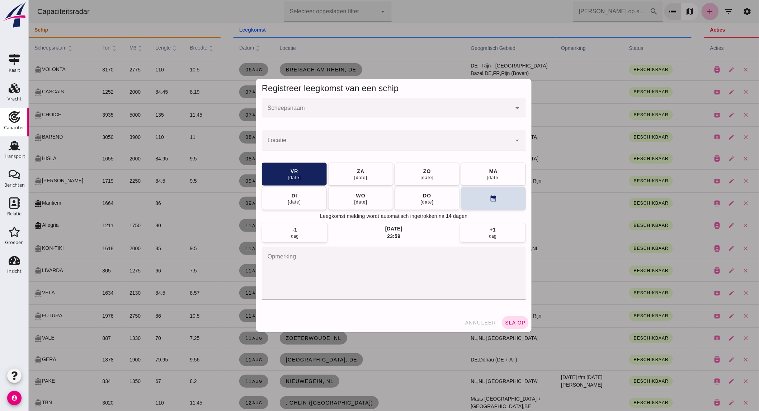
click input "Scheepsnaam"
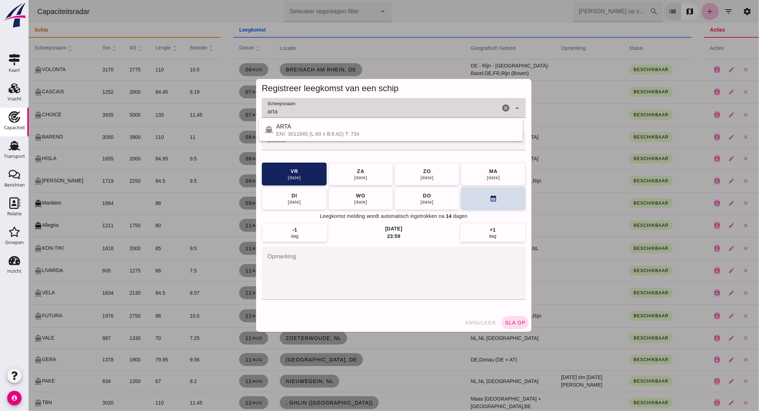
click at [311, 126] on div "ARTA" at bounding box center [396, 126] width 241 height 9
type input "ARTA"
click input "Locatie"
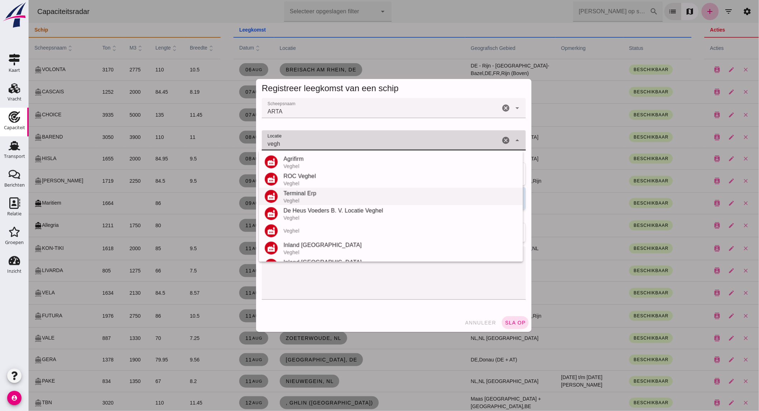
scroll to position [66, 0]
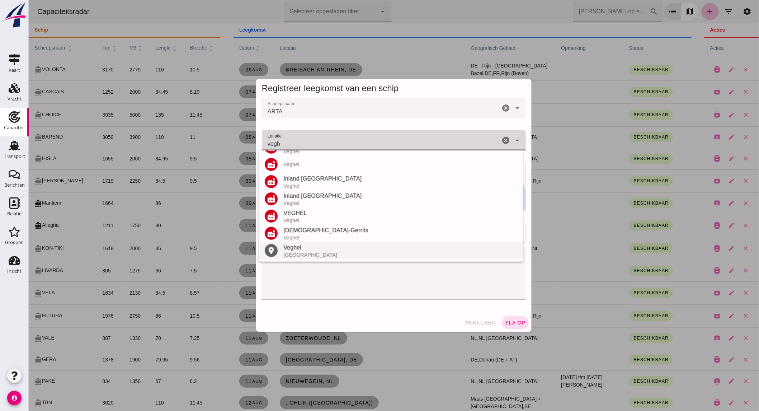
click at [316, 254] on div "[GEOGRAPHIC_DATA]" at bounding box center [400, 255] width 234 height 6
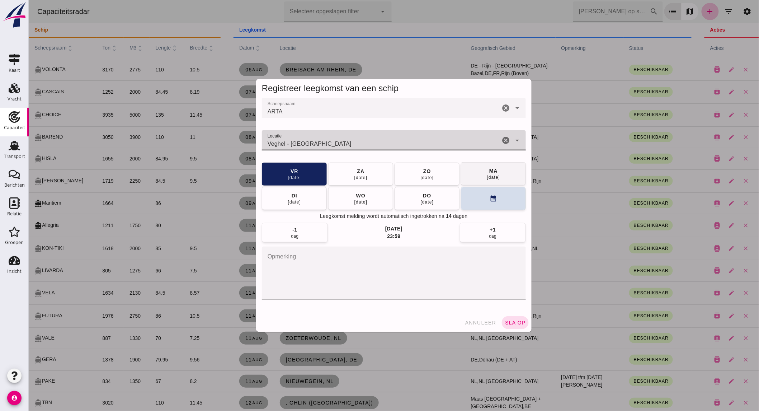
type input "Veghel - [GEOGRAPHIC_DATA]"
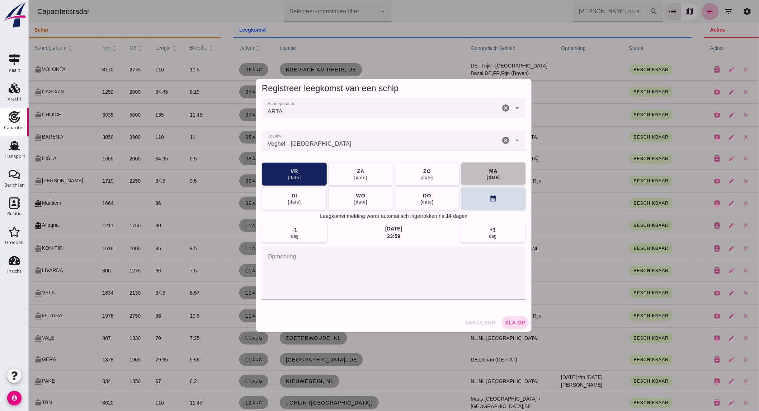
click button "[DATE]"
click span "sla op"
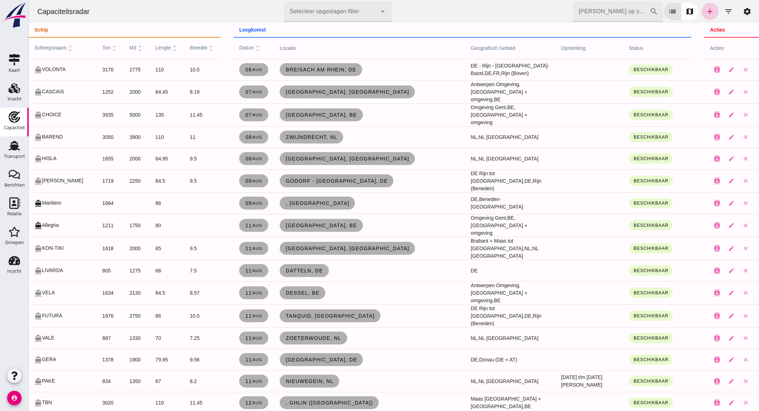
click at [708, 15] on icon "add" at bounding box center [710, 11] width 9 height 9
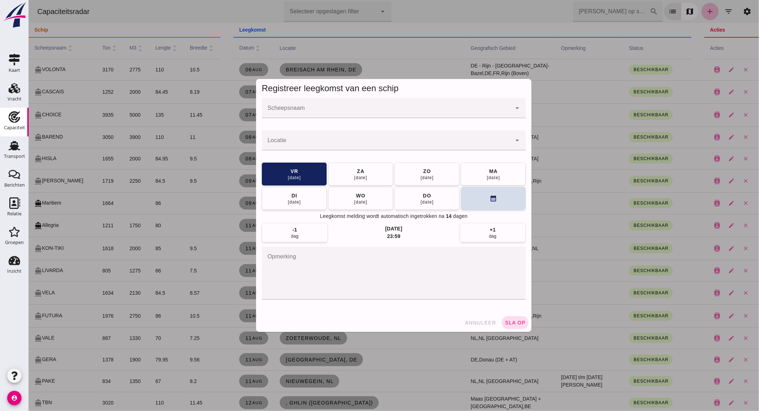
click input "Scheepsnaam"
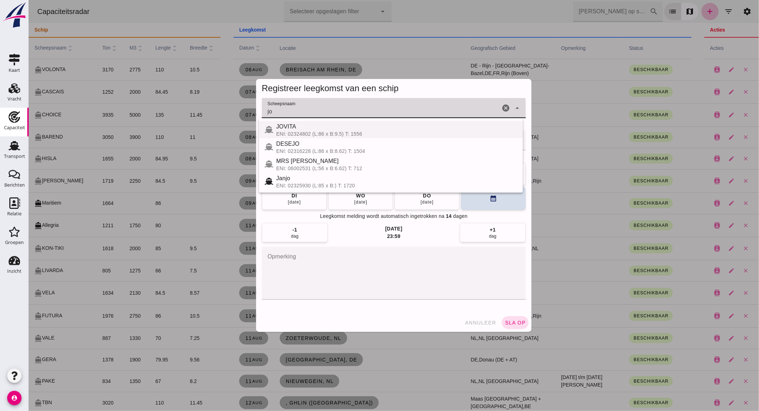
click at [359, 132] on div "ENI: 02324802 (L:86 x B:9.5) T: 1556" at bounding box center [396, 134] width 241 height 6
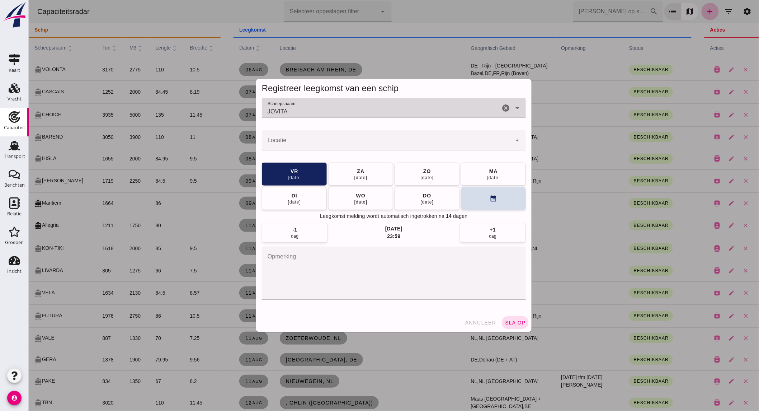
type input "JOVITA"
click input "Locatie"
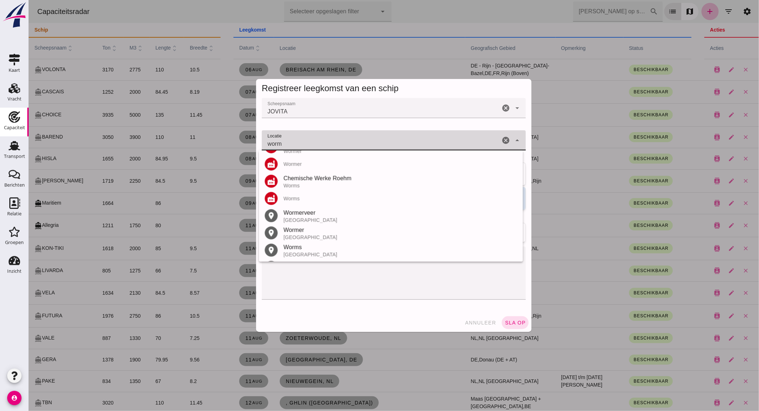
scroll to position [119, 0]
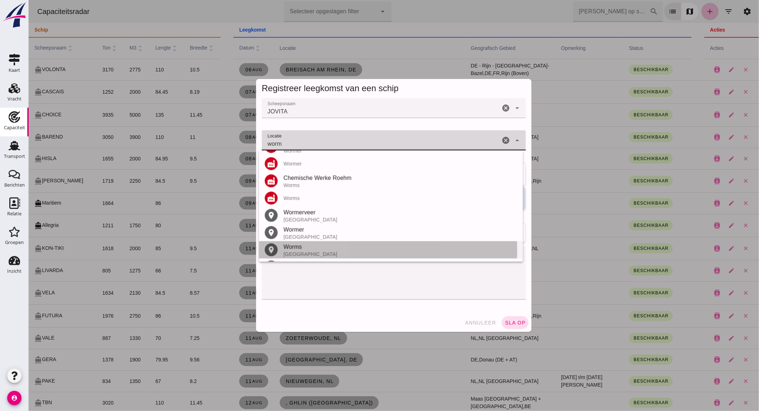
click at [311, 253] on div "[GEOGRAPHIC_DATA]" at bounding box center [400, 254] width 234 height 6
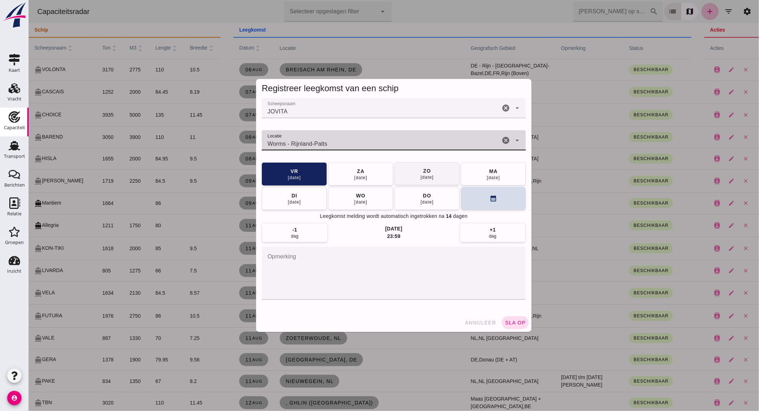
type input "Worms - Rijnland-Palts"
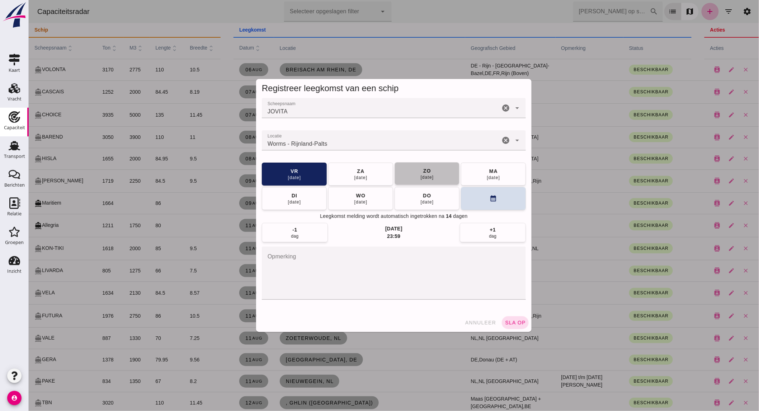
click div "[DATE]"
click span "sla op"
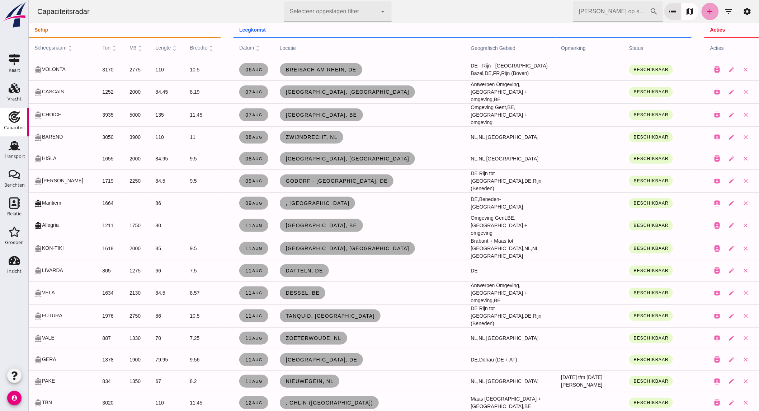
click at [708, 10] on icon "add" at bounding box center [710, 11] width 9 height 9
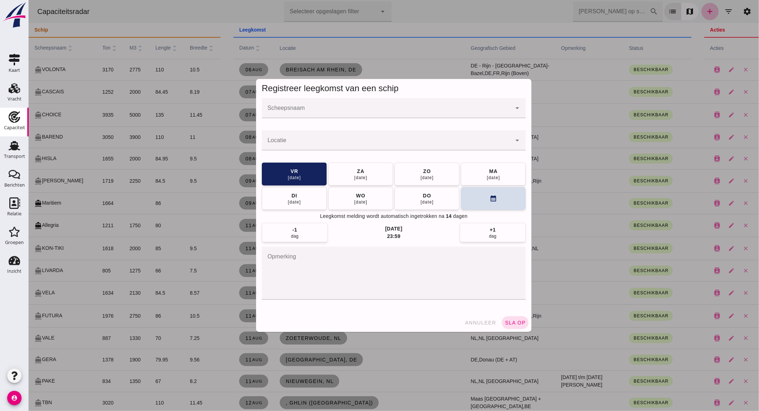
click input "Scheepsnaam"
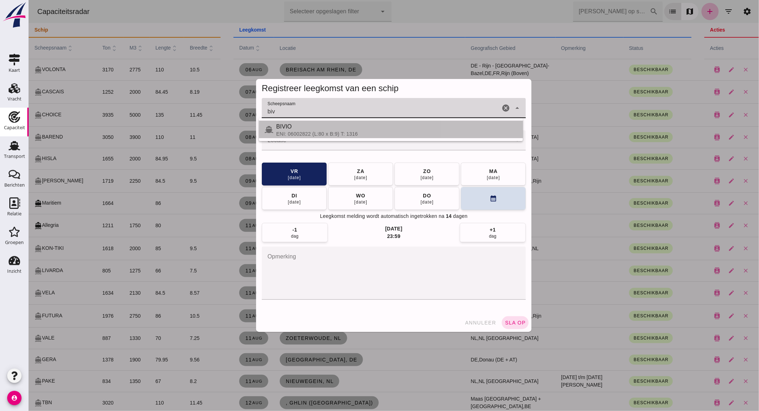
click at [357, 127] on div "BIVIO" at bounding box center [396, 126] width 241 height 9
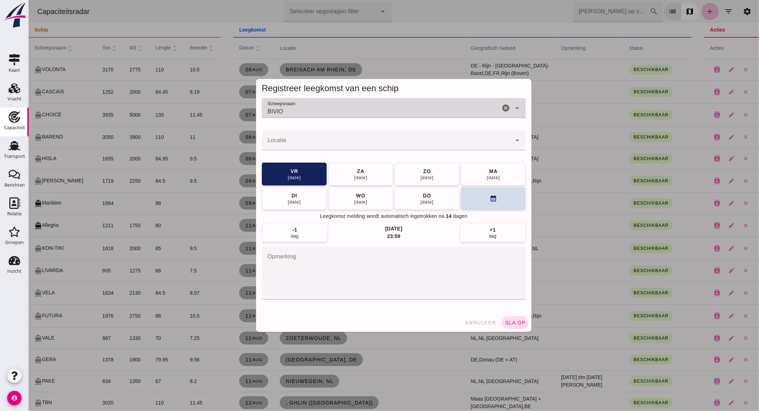
type input "BIVIO"
click div
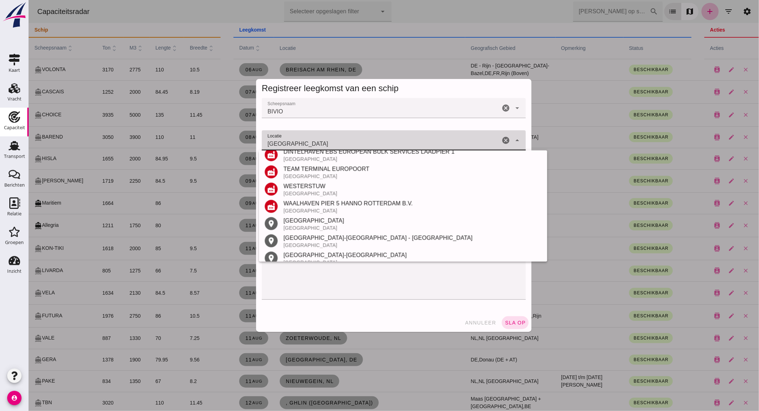
scroll to position [128, 0]
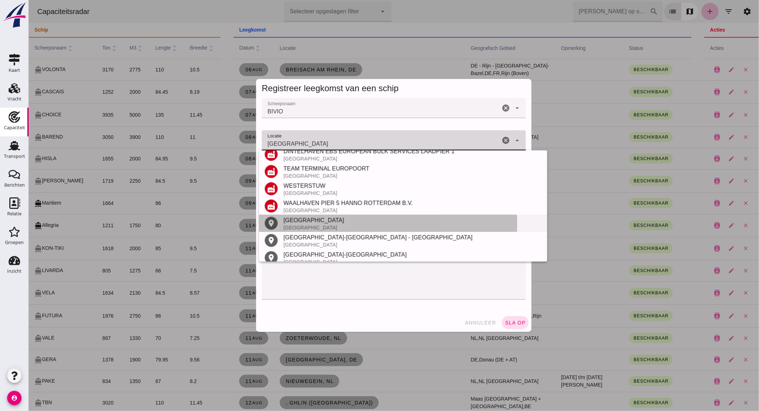
click at [307, 227] on div "[GEOGRAPHIC_DATA]" at bounding box center [412, 228] width 258 height 6
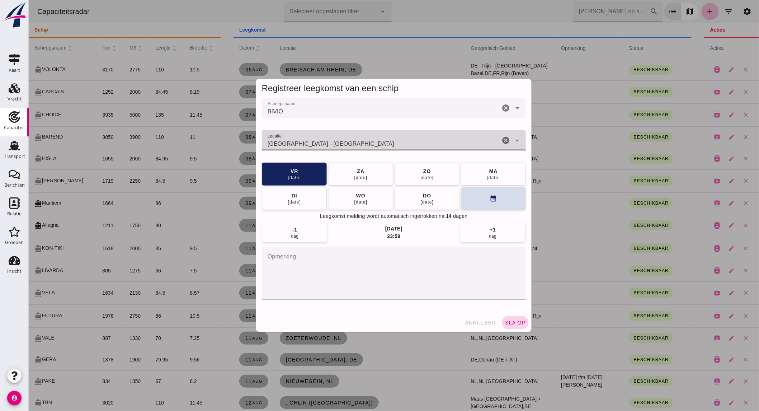
type input "[GEOGRAPHIC_DATA] - [GEOGRAPHIC_DATA]"
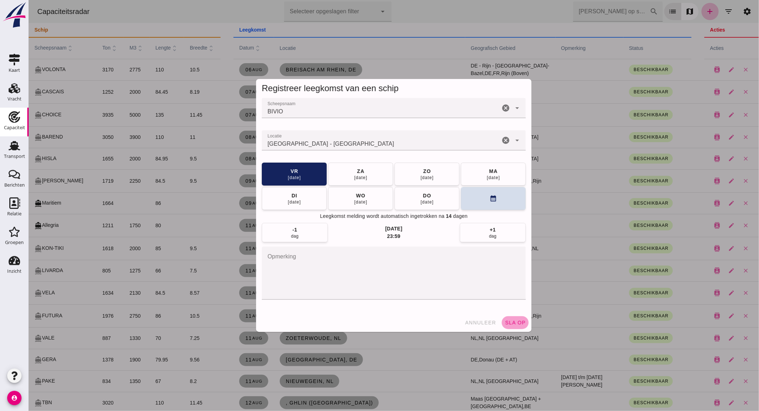
click span "sla op"
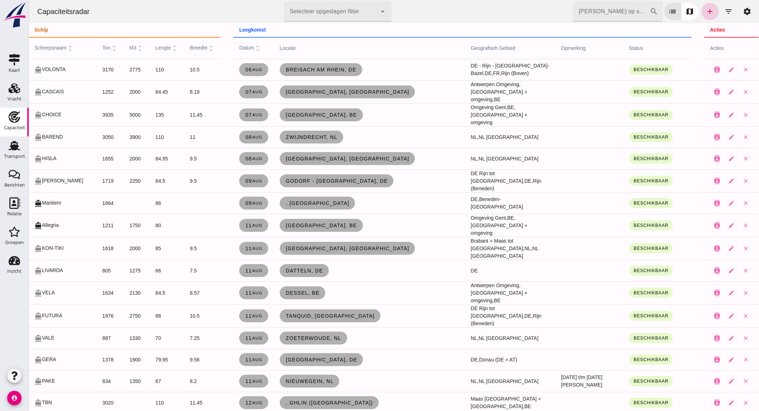
click at [706, 9] on icon "add" at bounding box center [710, 11] width 9 height 9
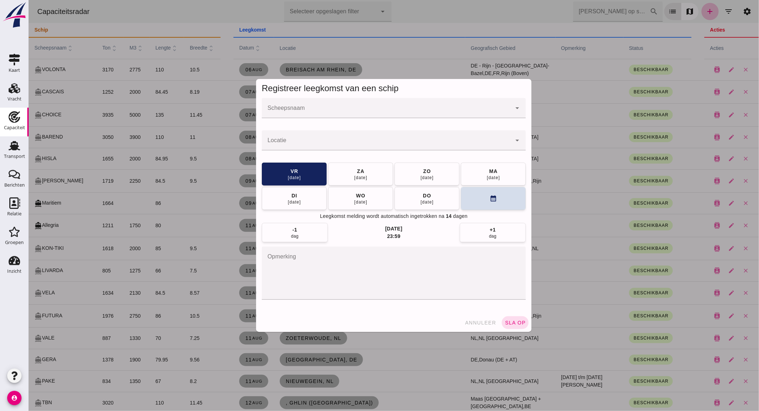
click input "Scheepsnaam"
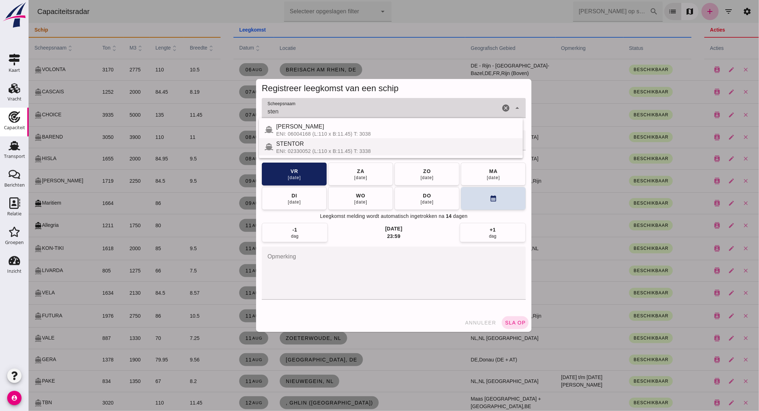
click at [302, 145] on div "STENTOR" at bounding box center [396, 144] width 241 height 9
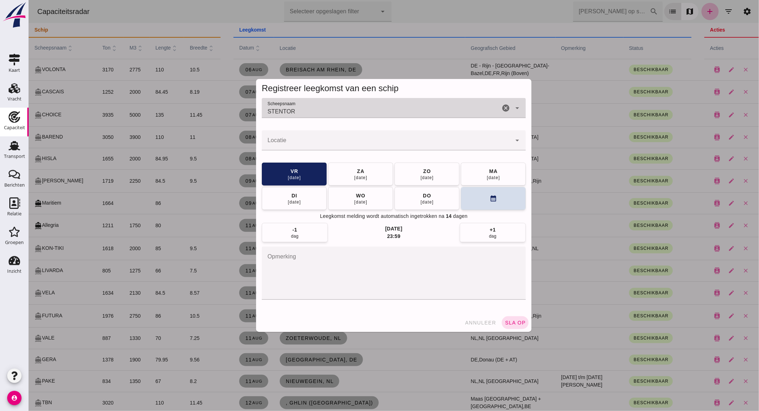
type input "STENTOR"
click input "Locatie"
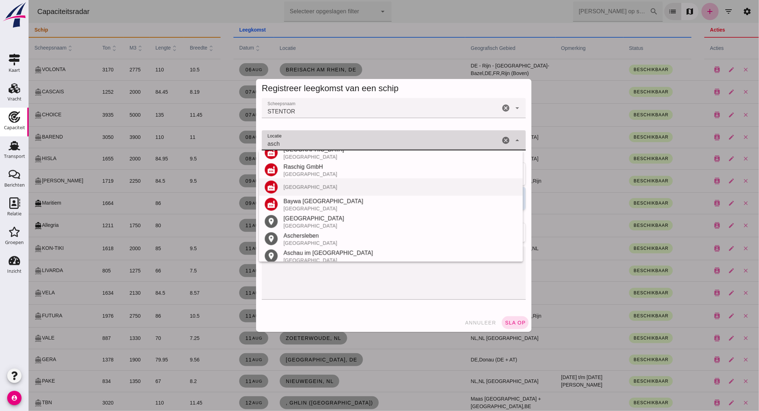
scroll to position [44, 0]
click at [338, 225] on div "[GEOGRAPHIC_DATA]" at bounding box center [400, 225] width 234 height 6
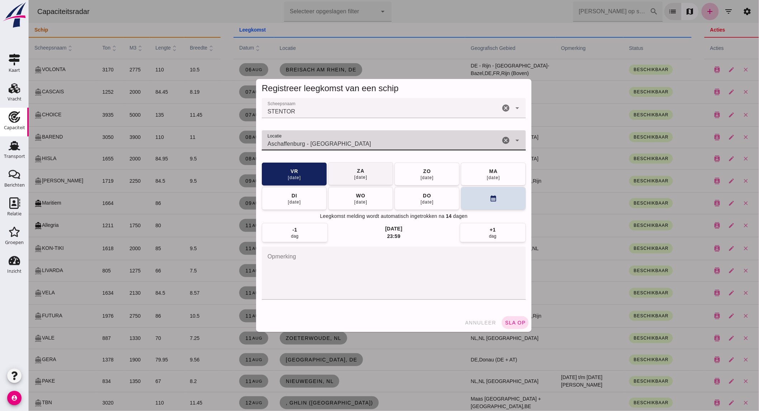
type input "Aschaffenburg - [GEOGRAPHIC_DATA]"
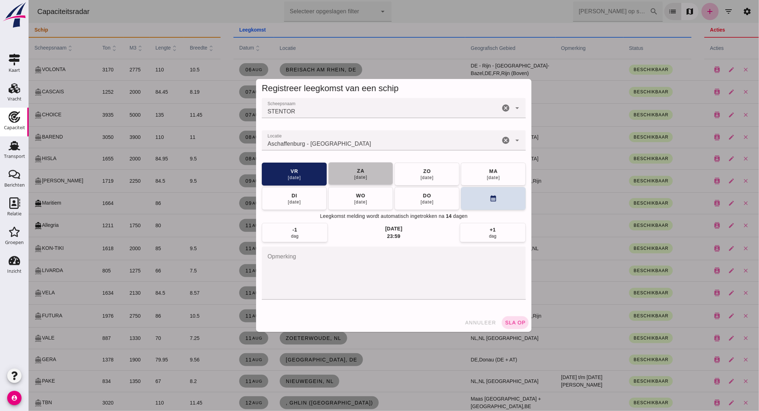
click button "[DATE]"
click span "sla op"
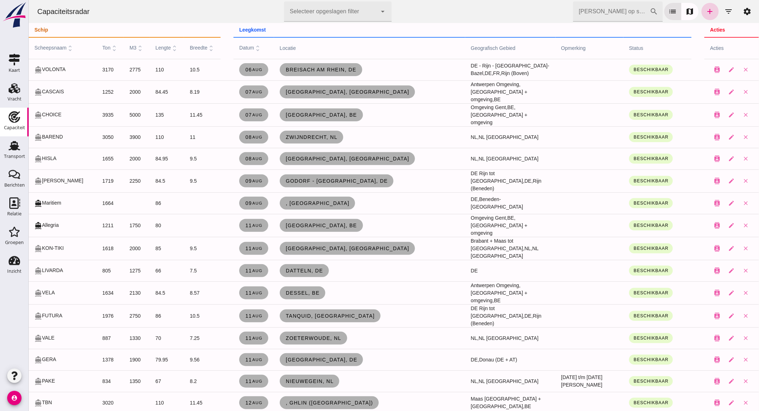
click link "add"
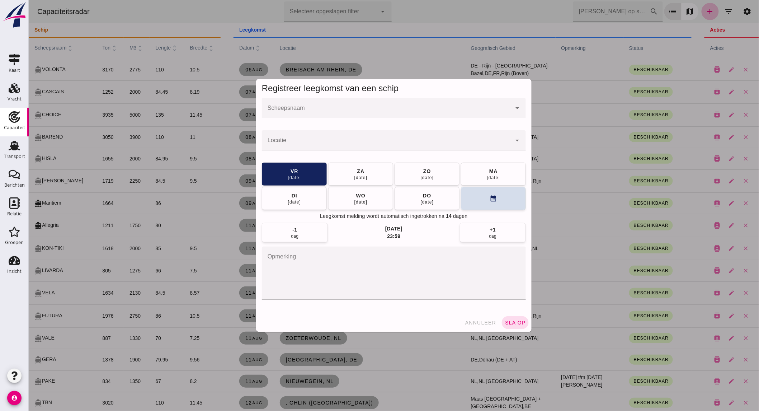
click div
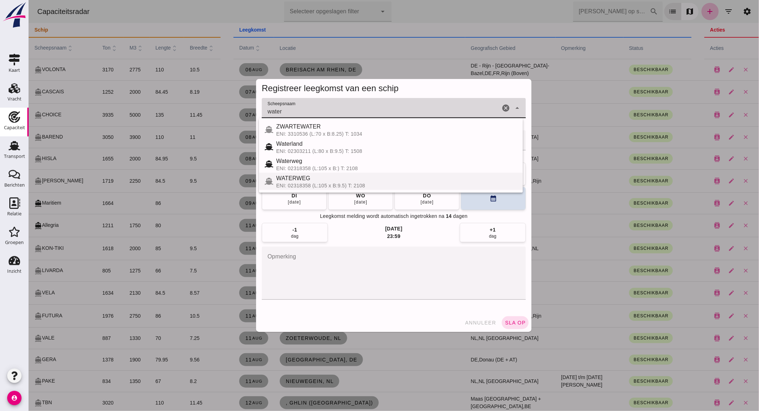
click at [323, 184] on div "ENI: 02318358 (L:105 x B:9.5) T: 2108" at bounding box center [396, 186] width 241 height 6
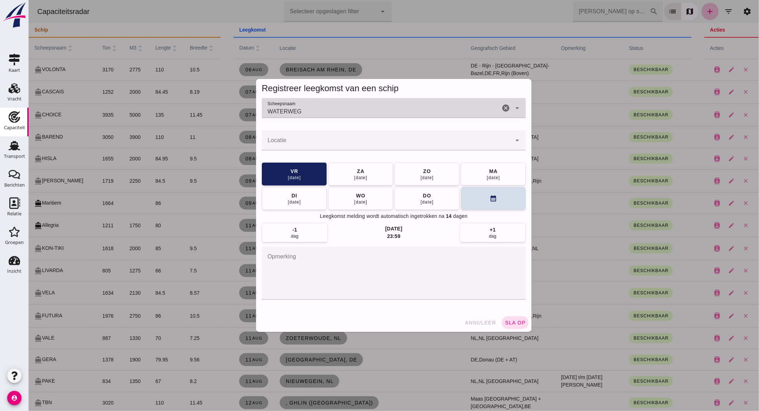
type input "WATERWEG"
click div
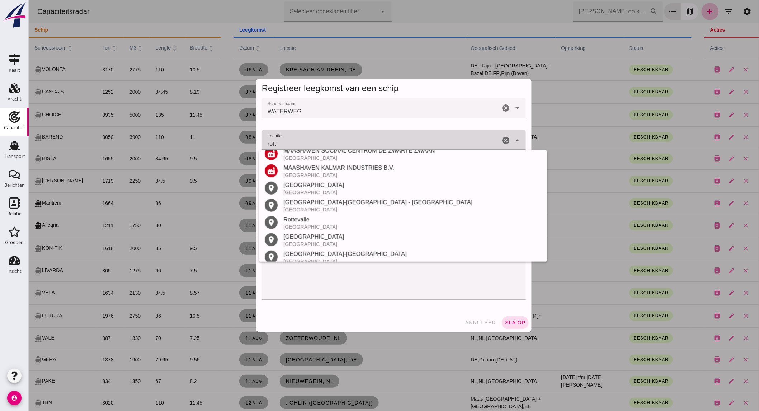
scroll to position [234, 0]
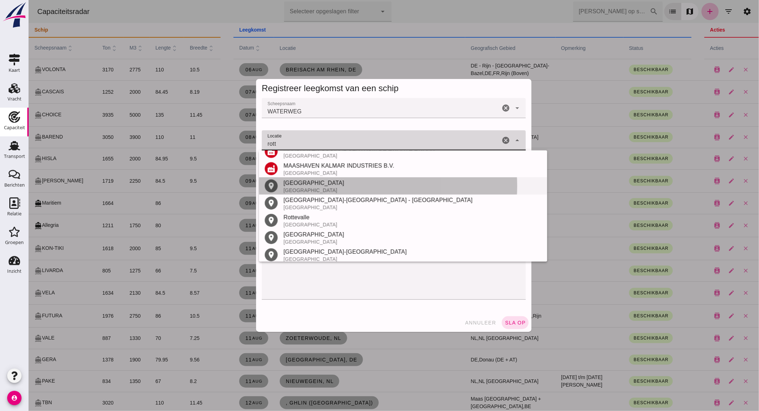
click at [367, 189] on div "[GEOGRAPHIC_DATA]" at bounding box center [412, 190] width 258 height 6
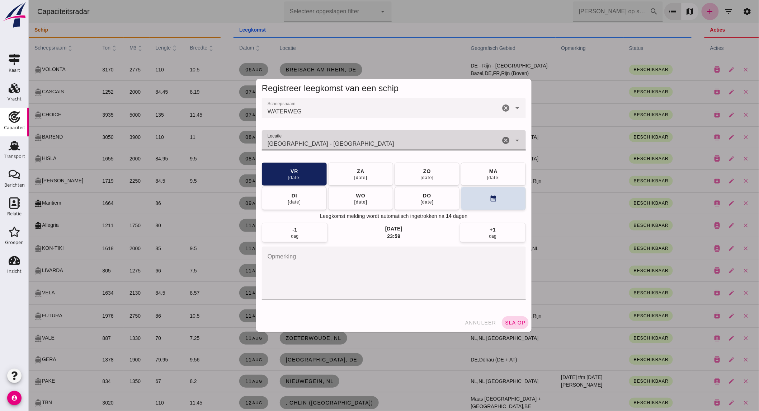
type input "[GEOGRAPHIC_DATA] - [GEOGRAPHIC_DATA]"
click button "sla op"
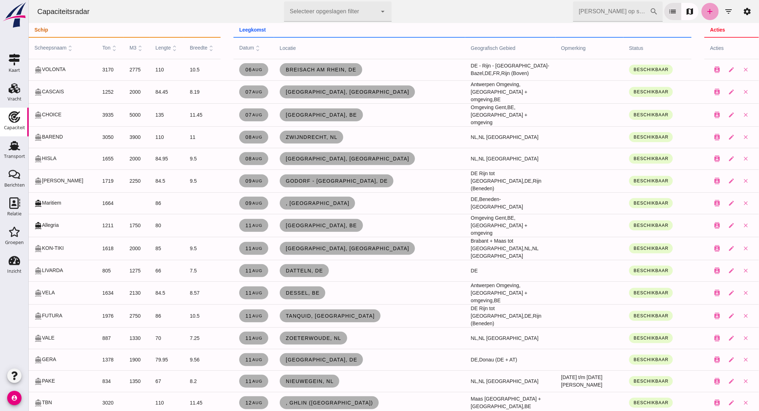
click at [706, 11] on icon "add" at bounding box center [710, 11] width 9 height 9
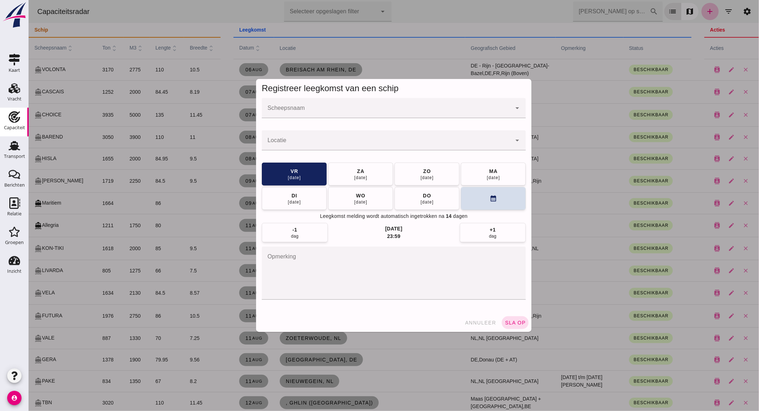
click input "Scheepsnaam"
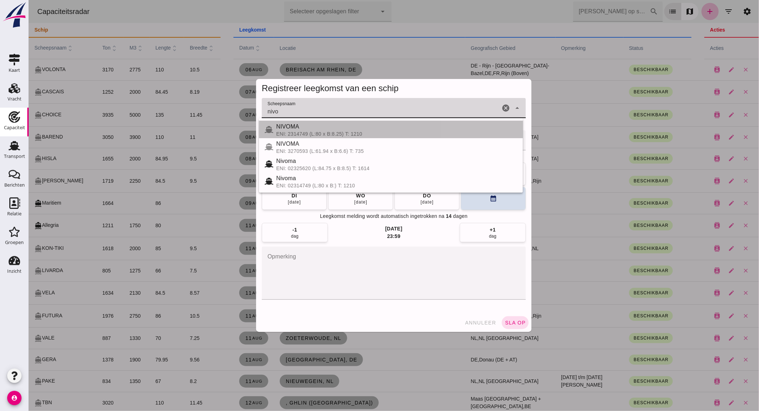
click at [299, 128] on div "NIVOMA" at bounding box center [396, 126] width 241 height 9
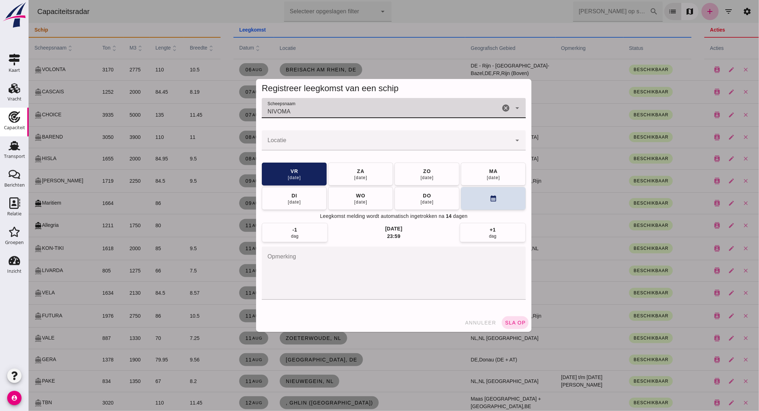
type input "NIVOMA"
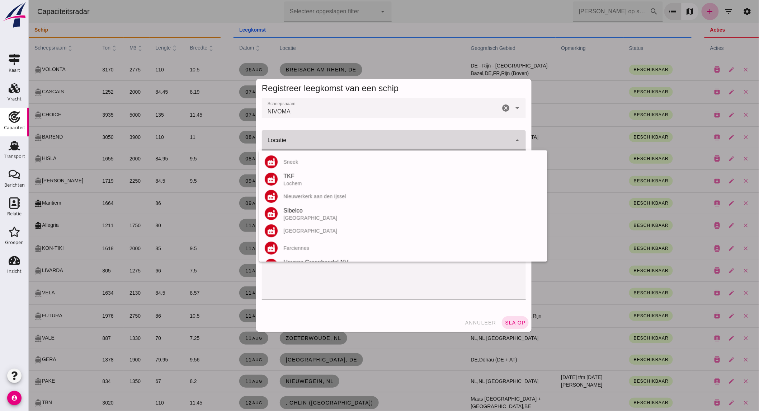
click input "Locatie"
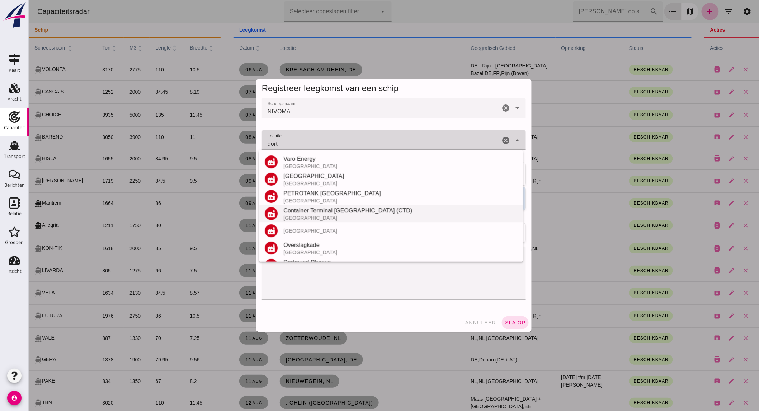
scroll to position [135, 0]
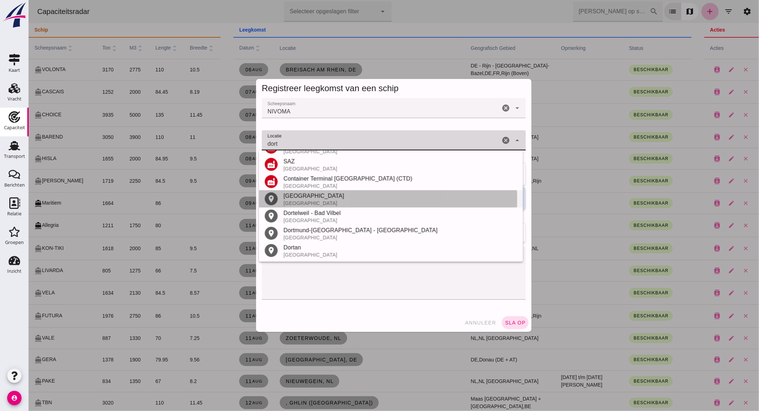
click at [316, 198] on div "[GEOGRAPHIC_DATA]" at bounding box center [400, 196] width 234 height 9
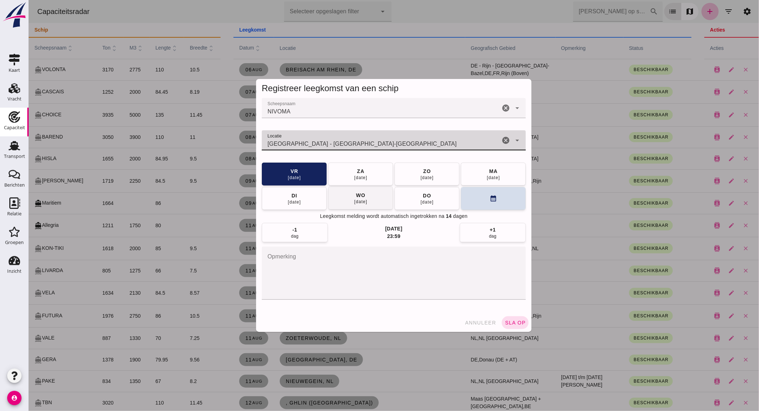
type input "[GEOGRAPHIC_DATA] - [GEOGRAPHIC_DATA]-[GEOGRAPHIC_DATA]"
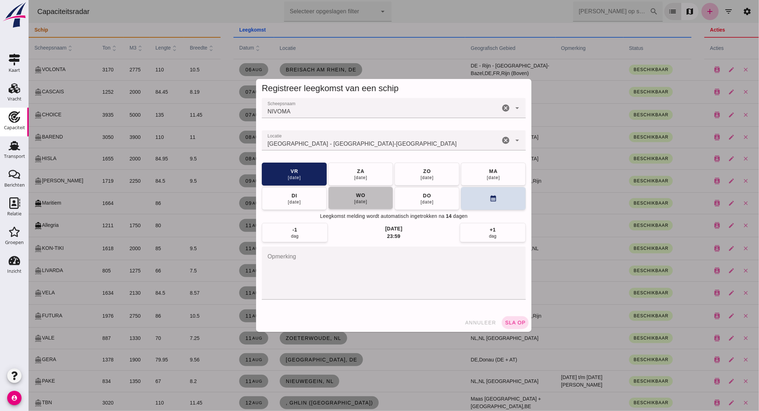
click button "[DATE]"
click span "sla op"
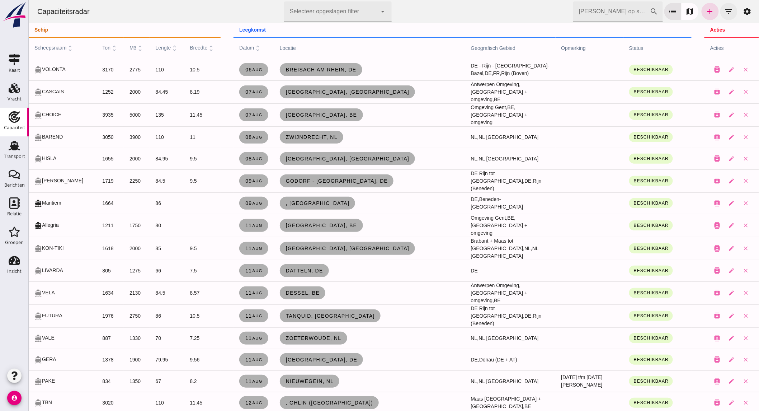
click at [726, 13] on icon "filter_list" at bounding box center [728, 11] width 9 height 9
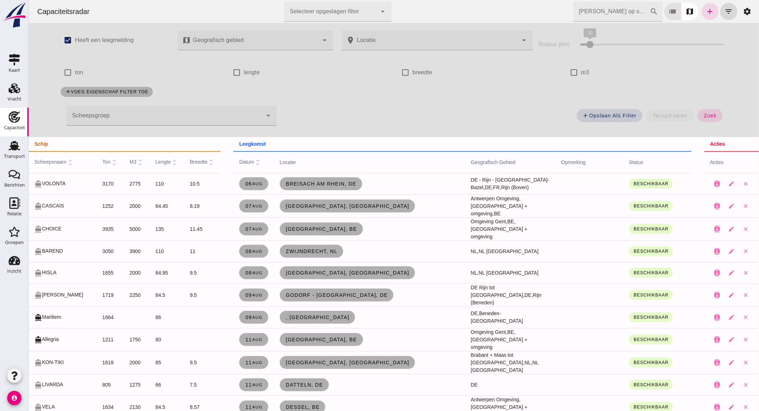
click at [77, 73] on label "ton" at bounding box center [79, 72] width 8 height 20
click input "ton"
checkbox input "true"
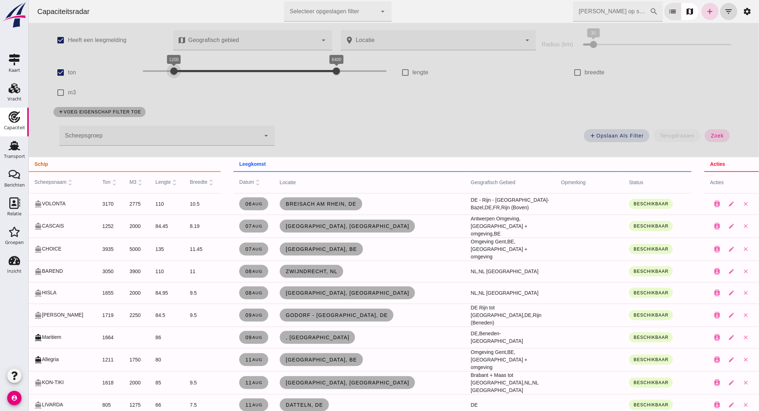
click div "1200 6400 1200 6400"
drag, startPoint x: 193, startPoint y: 67, endPoint x: 165, endPoint y: 72, distance: 29.3
click div "1000 6400 1000 6400"
drag, startPoint x: 330, startPoint y: 70, endPoint x: 188, endPoint y: 70, distance: 142.4
click at [188, 70] on div at bounding box center [192, 71] width 14 height 14
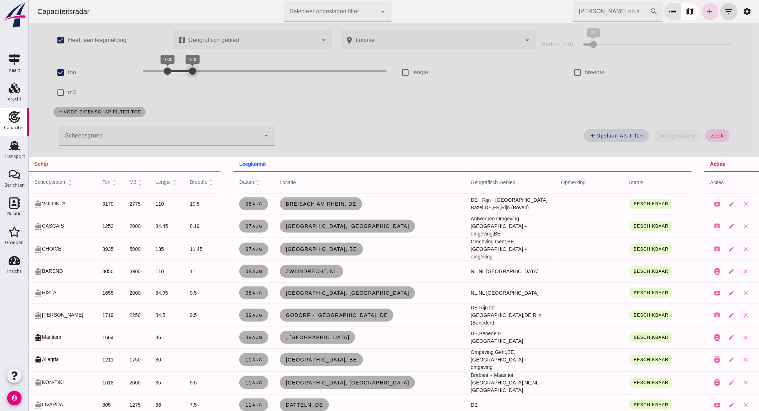
click span "zoek"
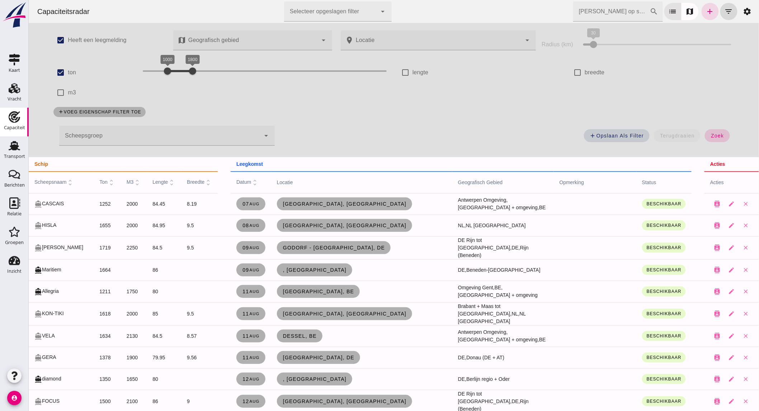
click span "zoek"
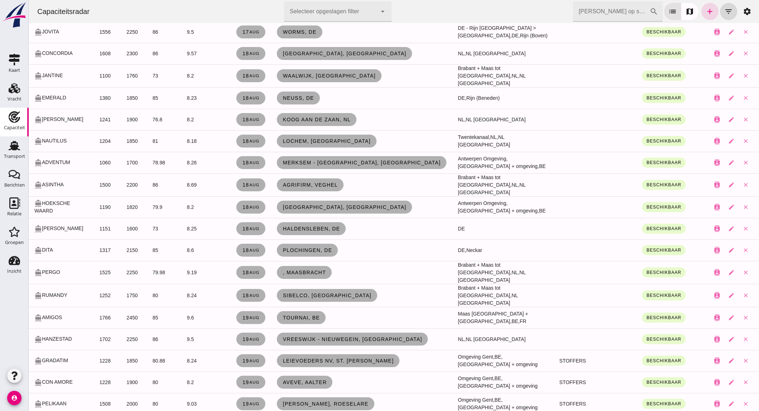
scroll to position [980, 0]
click at [14, 145] on use at bounding box center [14, 145] width 11 height 9
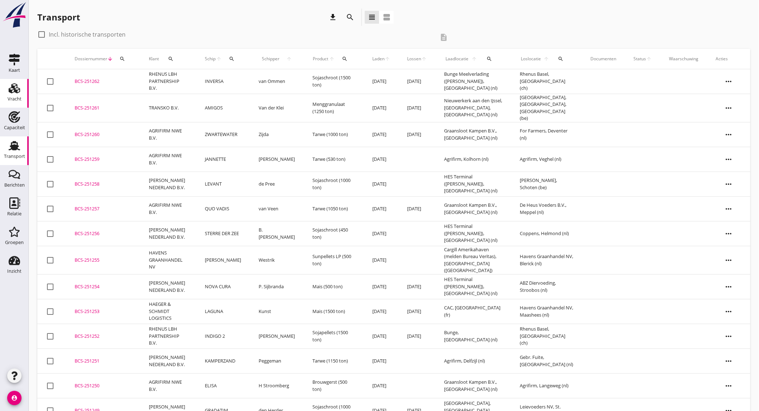
click at [14, 95] on div "Vracht" at bounding box center [15, 99] width 14 height 10
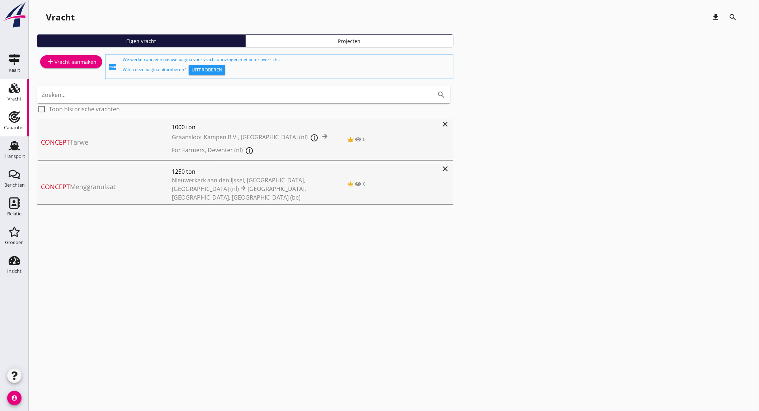
drag, startPoint x: 5, startPoint y: 128, endPoint x: 197, endPoint y: 148, distance: 192.6
click at [5, 128] on div "Capaciteit" at bounding box center [14, 127] width 21 height 5
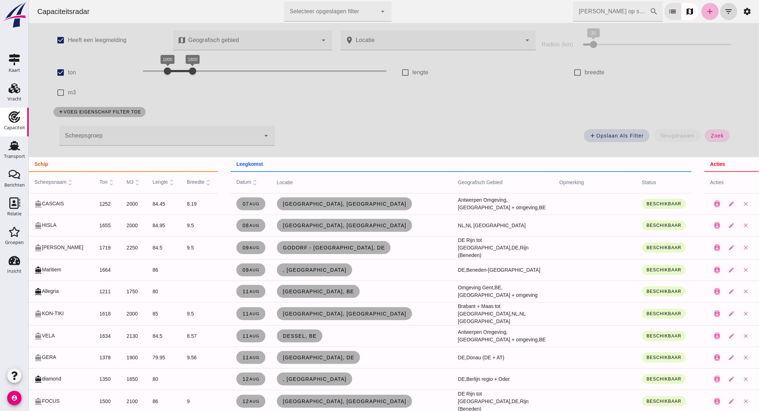
click at [706, 15] on icon "add" at bounding box center [710, 11] width 9 height 9
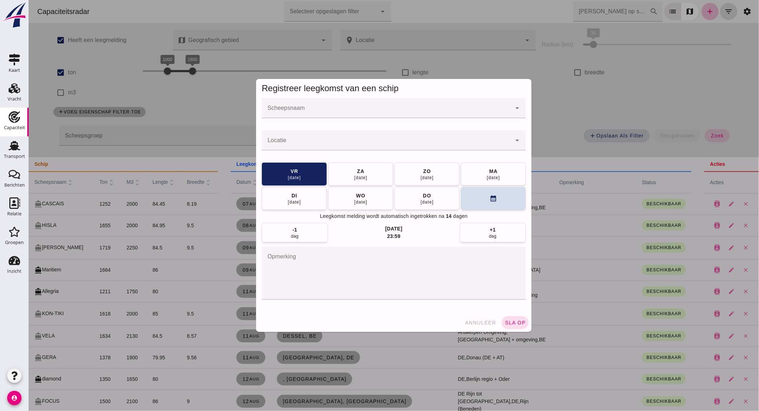
click input "Scheepsnaam"
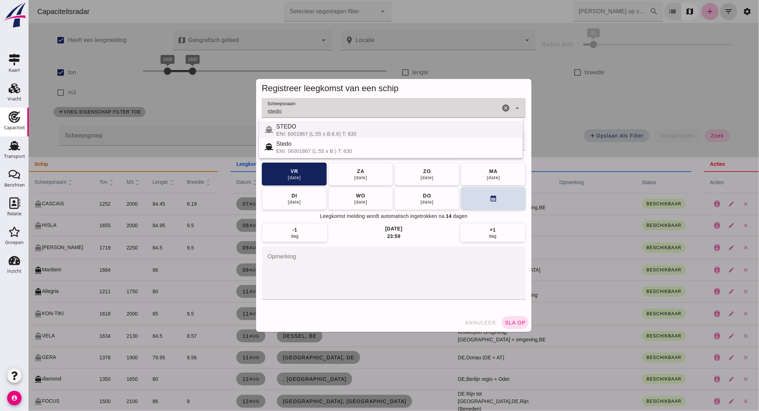
click at [298, 134] on div "ENI: 6001867 (L:55 x B:6.6) T: 630" at bounding box center [396, 134] width 241 height 6
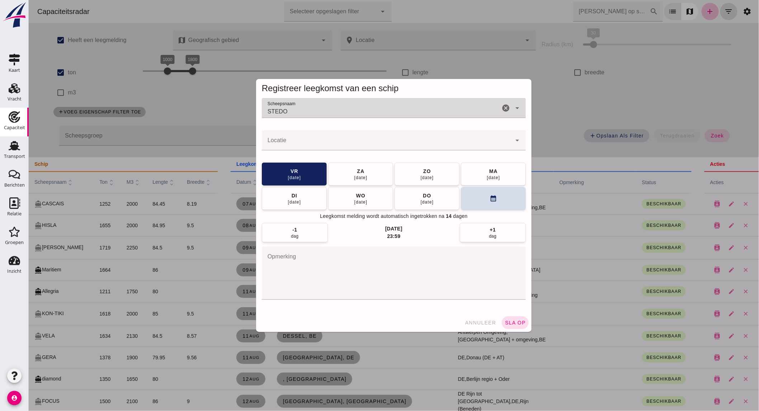
type input "STEDO"
click div
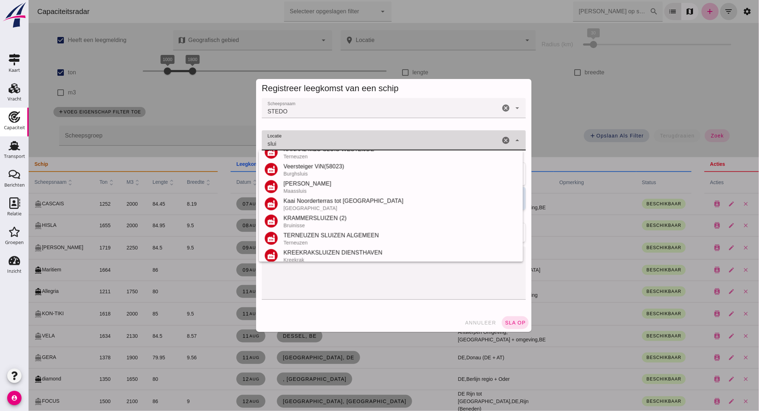
scroll to position [204, 0]
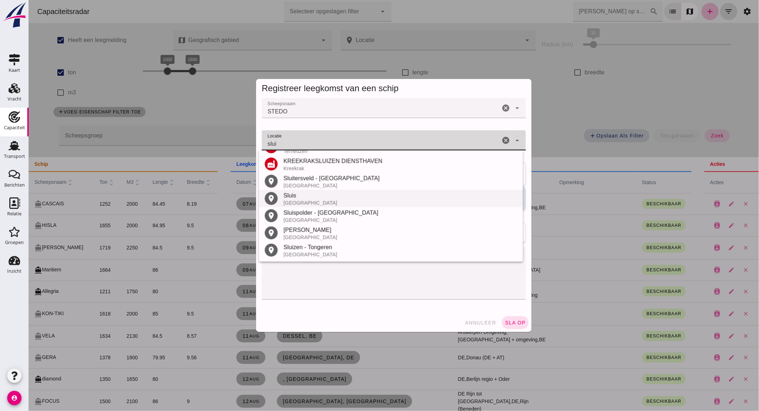
click at [331, 200] on div "[GEOGRAPHIC_DATA]" at bounding box center [400, 203] width 234 height 6
type input "Sluis - [GEOGRAPHIC_DATA]"
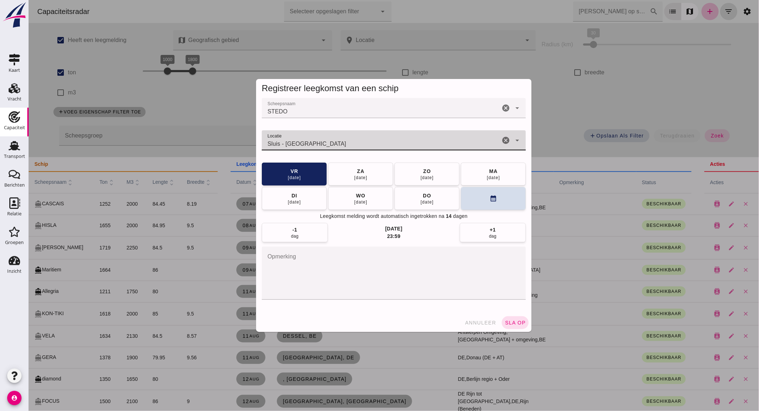
click icon "cancel"
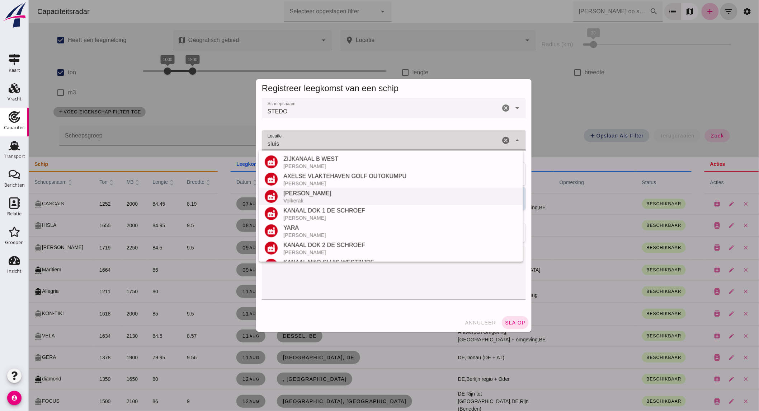
scroll to position [118, 0]
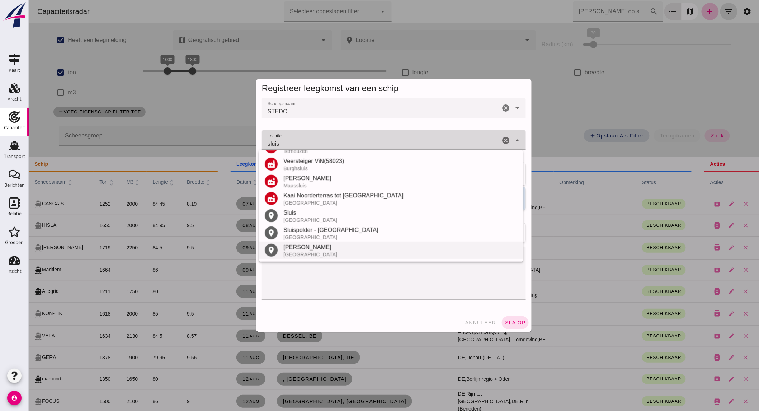
click at [319, 251] on div "[GEOGRAPHIC_DATA]" at bounding box center [400, 254] width 234 height 6
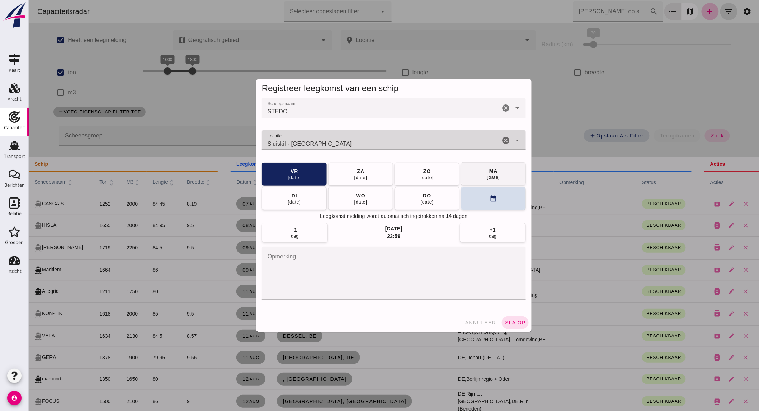
type input "Sluiskil - [GEOGRAPHIC_DATA]"
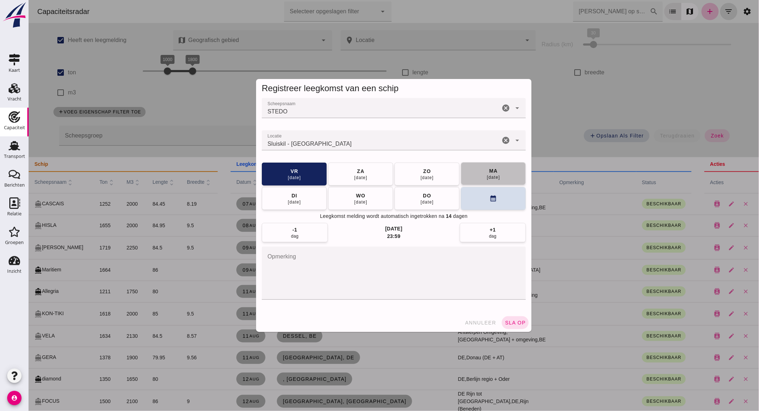
click div "[DATE]"
click span "sla op"
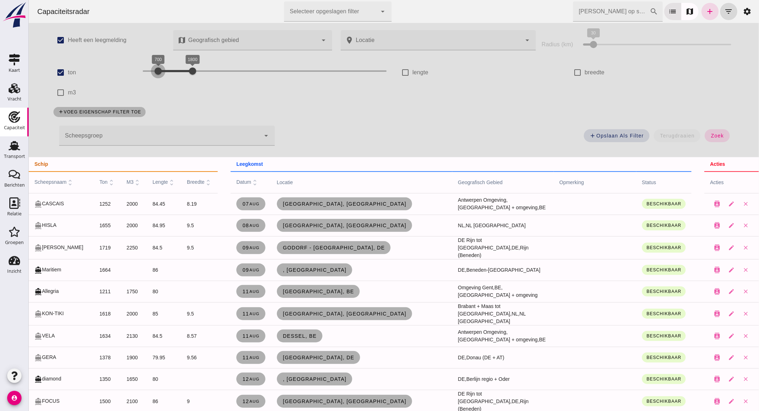
drag, startPoint x: 153, startPoint y: 69, endPoint x: 48, endPoint y: 65, distance: 105.5
click at [49, 65] on div "check_box ton 200 1800 700 1800" at bounding box center [221, 72] width 345 height 20
drag, startPoint x: 191, startPoint y: 69, endPoint x: 159, endPoint y: 72, distance: 31.7
click at [159, 72] on div at bounding box center [161, 71] width 14 height 14
click span "zoek"
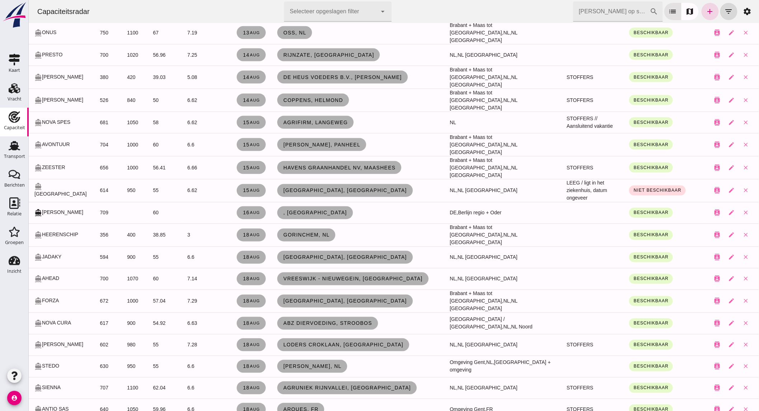
scroll to position [389, 0]
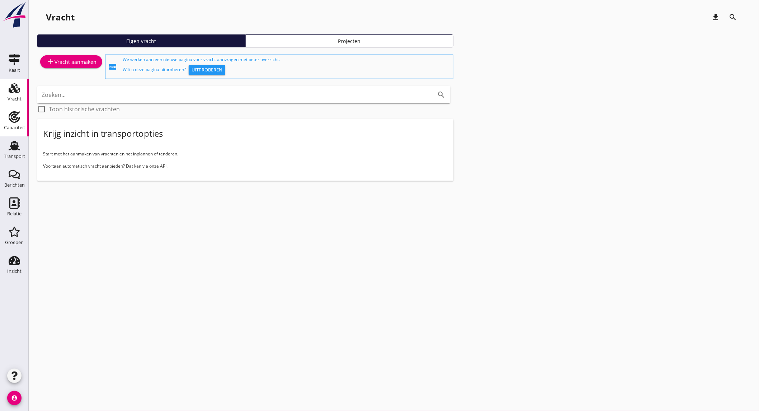
click at [16, 119] on use at bounding box center [14, 116] width 11 height 11
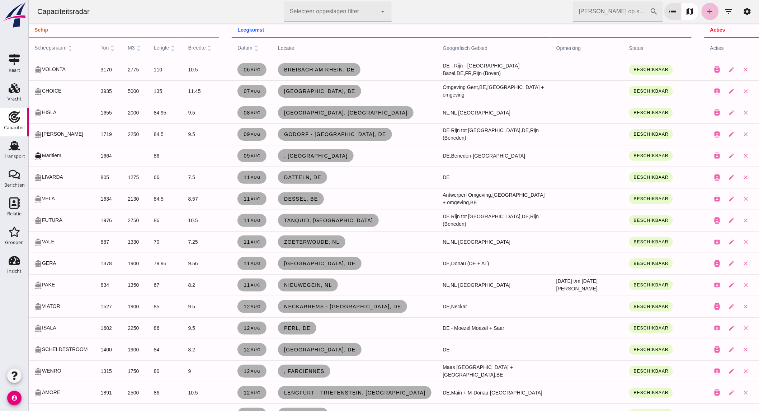
click input "[PERSON_NAME] op scheepsnaam"
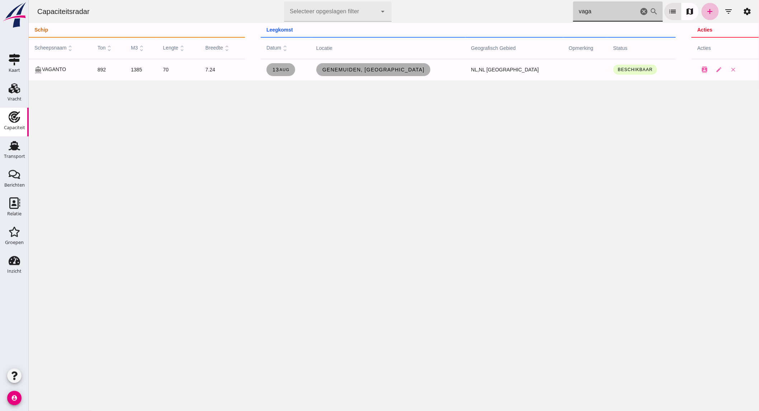
type input "vaga"
click icon "cancel"
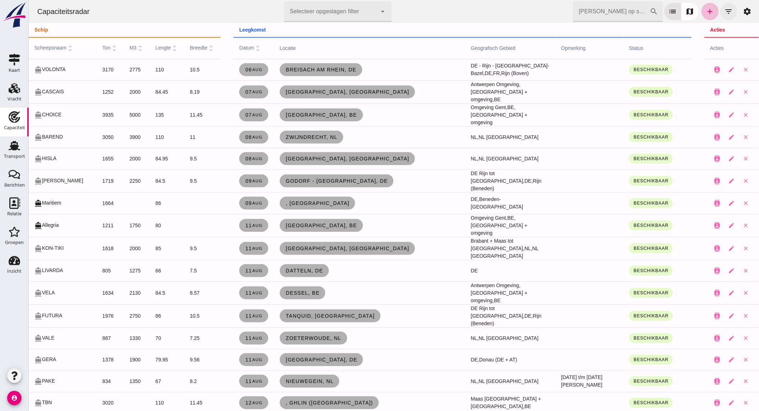
click at [724, 14] on icon "filter_list" at bounding box center [728, 11] width 9 height 9
